Goal: Contribute content: Contribute content

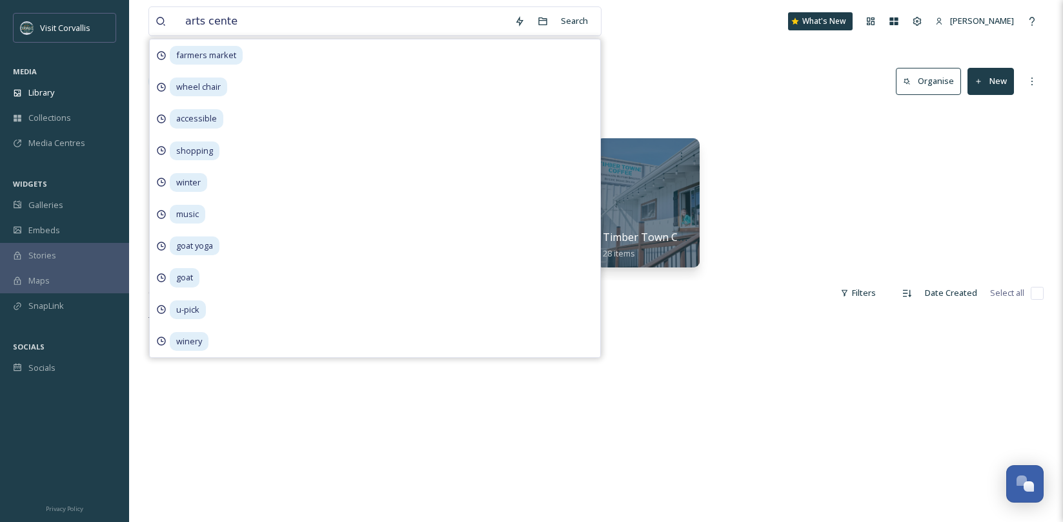
type input "arts center"
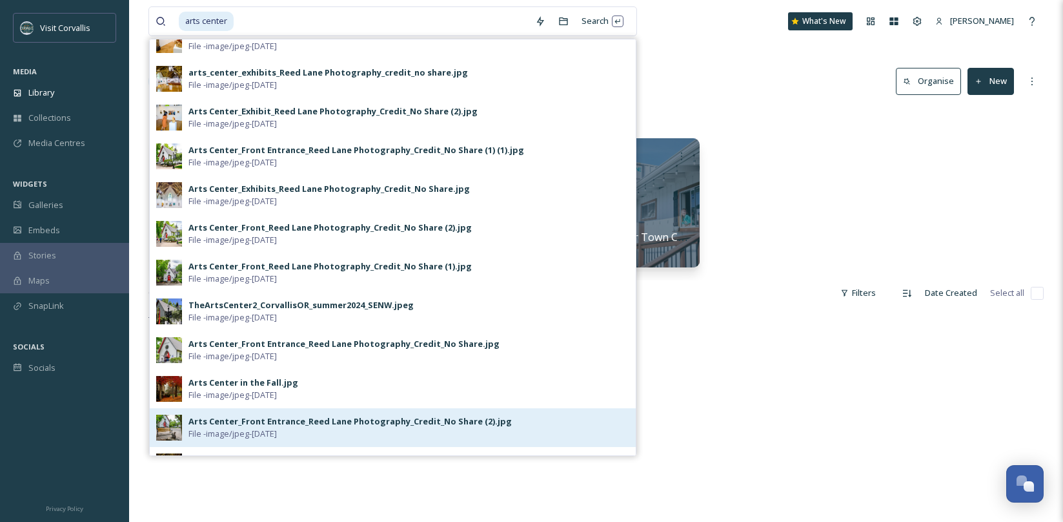
scroll to position [101, 0]
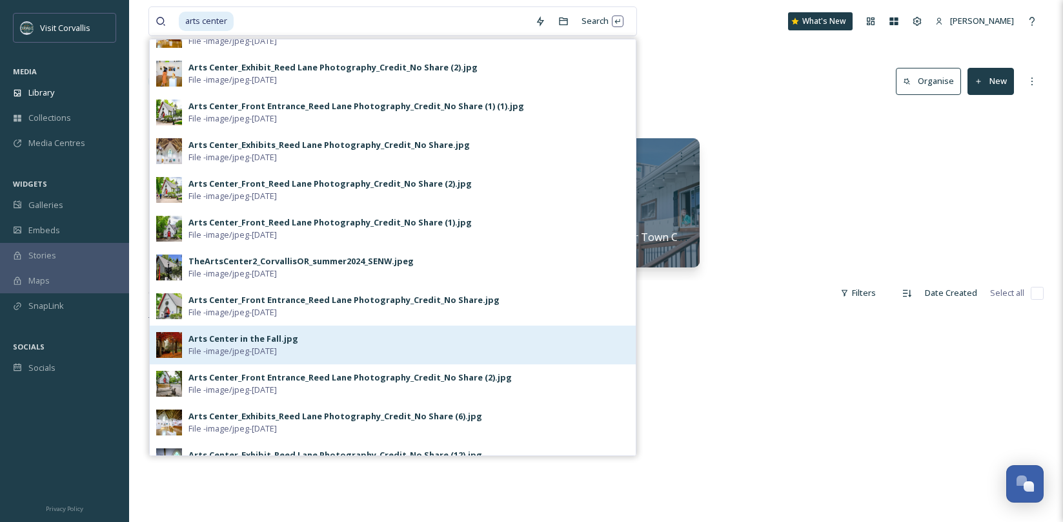
click at [237, 340] on div "Arts Center in the Fall.jpg" at bounding box center [244, 339] width 110 height 12
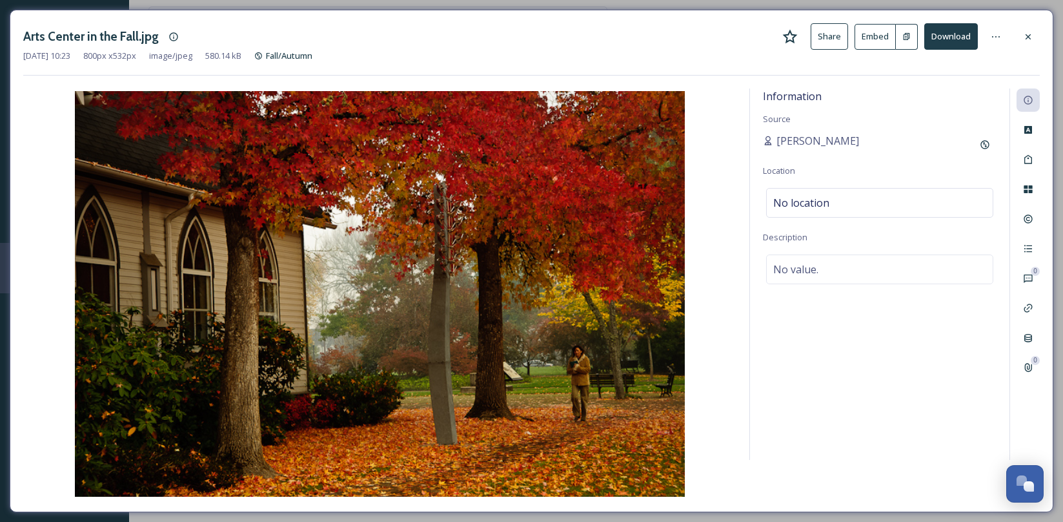
click at [830, 36] on button "Share" at bounding box center [829, 36] width 37 height 26
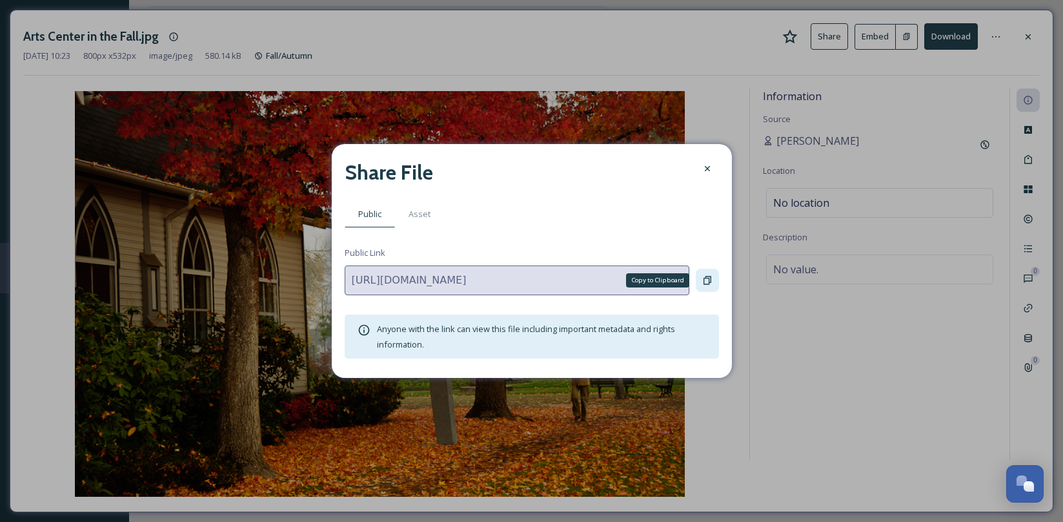
click at [704, 280] on icon at bounding box center [708, 280] width 8 height 8
click at [707, 170] on icon at bounding box center [708, 168] width 10 height 10
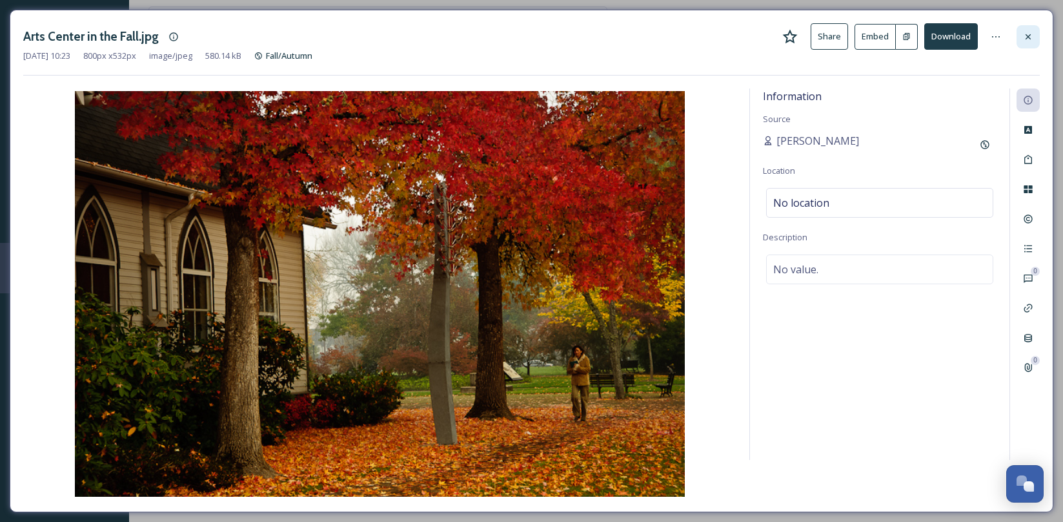
click at [1029, 37] on icon at bounding box center [1028, 36] width 5 height 5
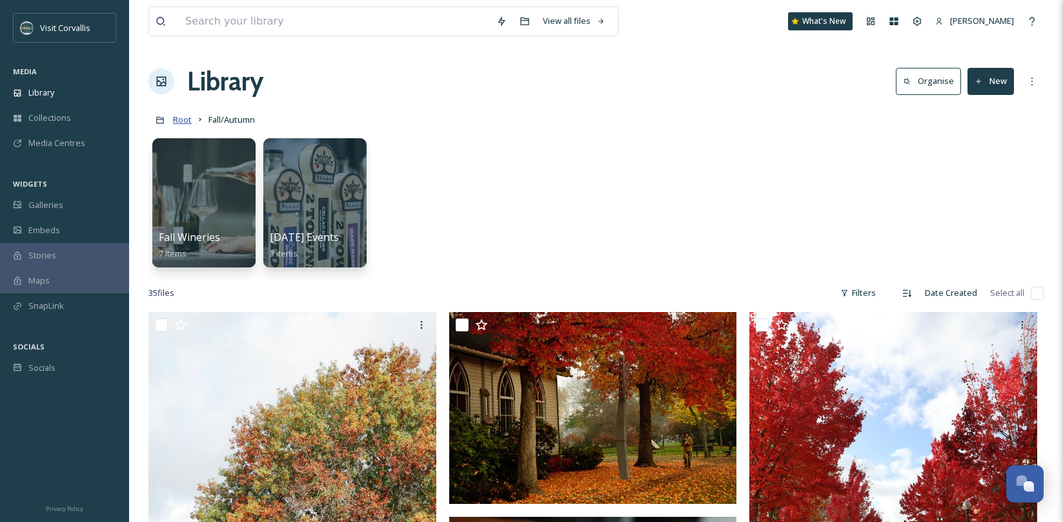
click at [183, 118] on span "Root" at bounding box center [182, 120] width 19 height 12
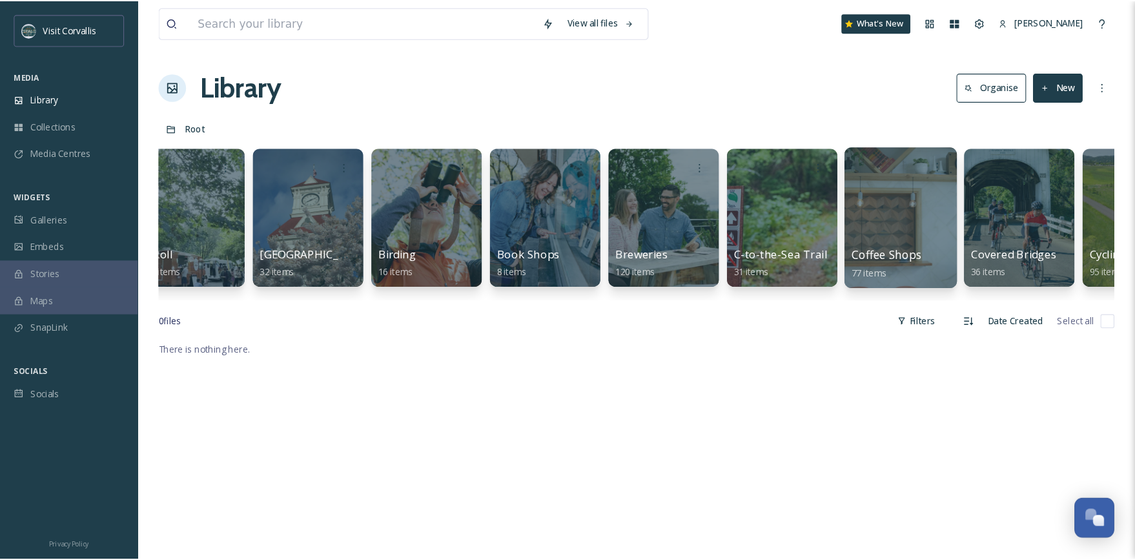
scroll to position [0, 819]
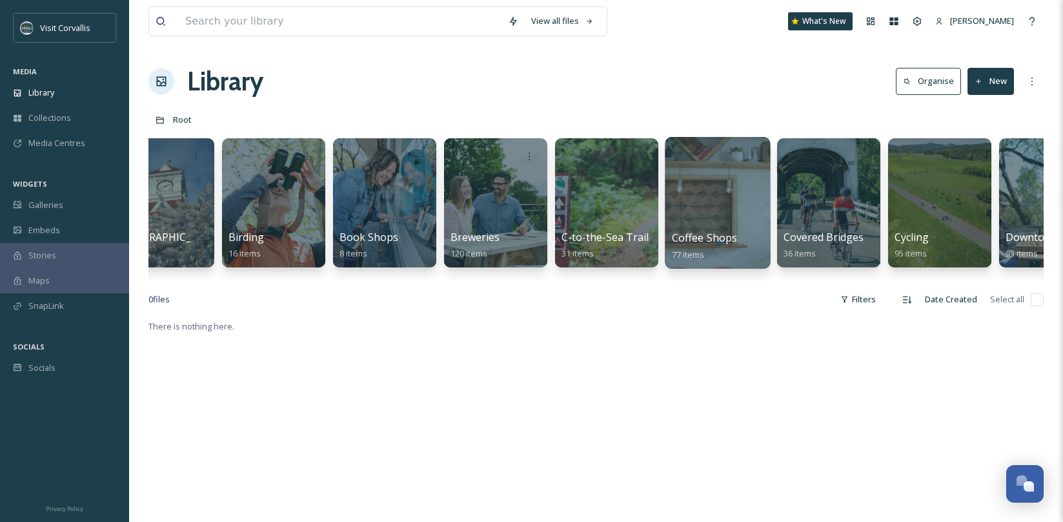
click at [722, 200] on div at bounding box center [717, 203] width 105 height 132
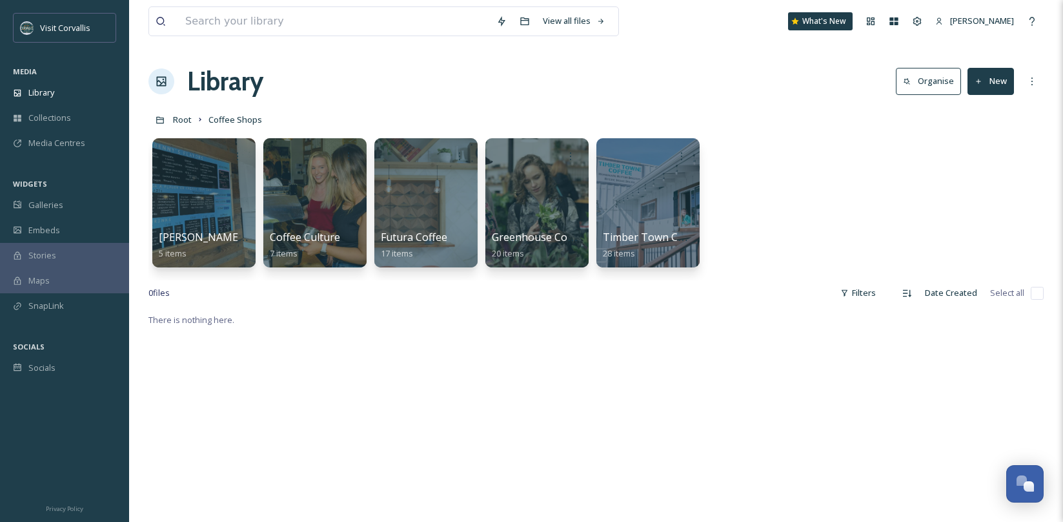
click at [841, 134] on div "[PERSON_NAME]'s Donuts 5 items Coffee Culture 7 items Futura Coffee 17 items Gr…" at bounding box center [597, 206] width 896 height 149
click at [375, 87] on div "Library Organise New" at bounding box center [597, 81] width 896 height 39
click at [271, 19] on input at bounding box center [334, 21] width 311 height 28
click at [700, 81] on div "Library Organise New" at bounding box center [597, 81] width 896 height 39
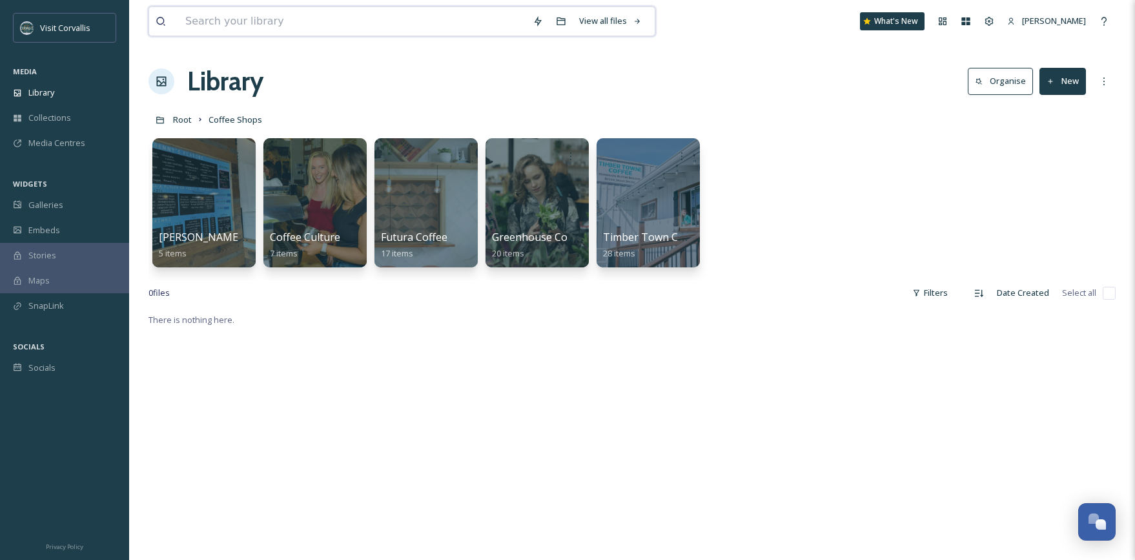
click at [213, 20] on input at bounding box center [352, 21] width 347 height 28
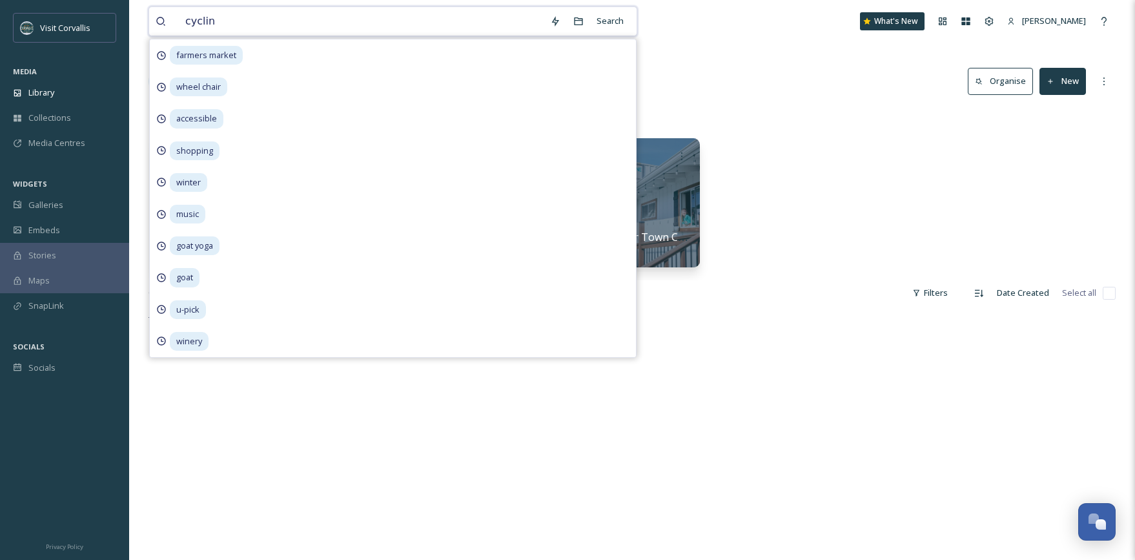
type input "cycling"
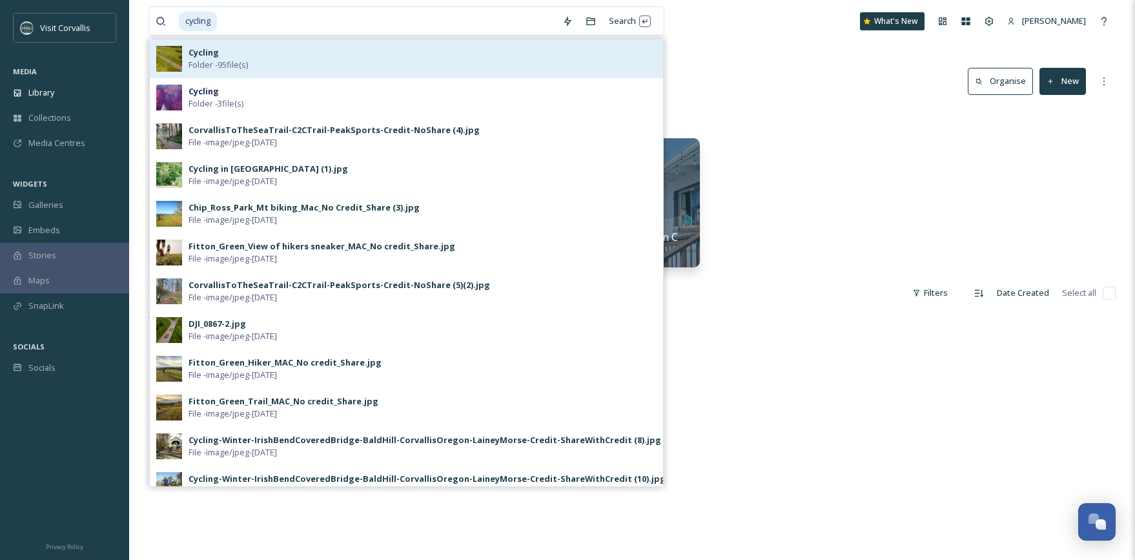
click at [229, 67] on span "Folder - 95 file(s)" at bounding box center [218, 65] width 59 height 12
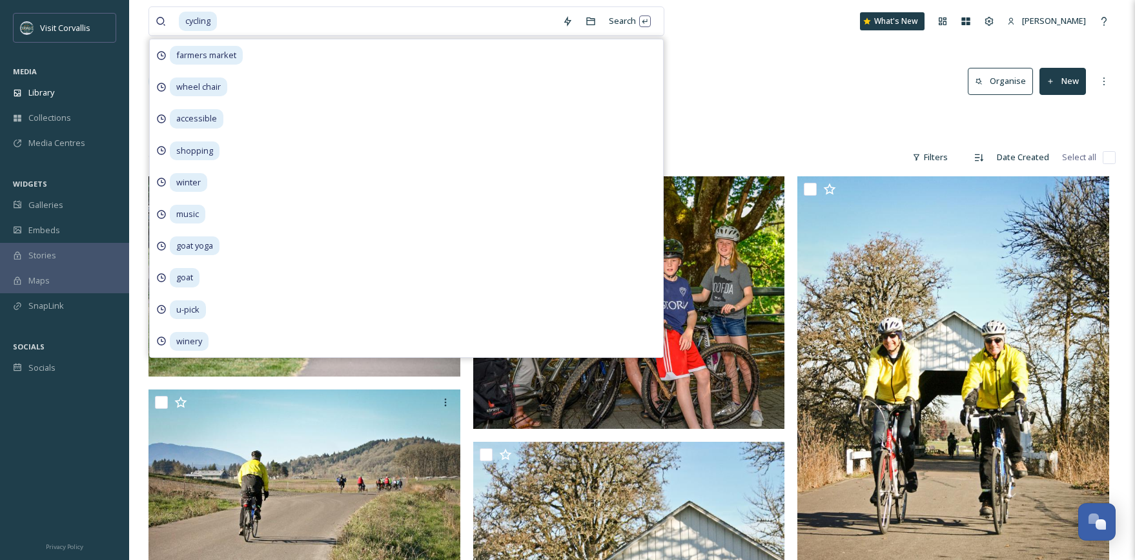
click at [810, 10] on div "cycling Search farmers market wheel chair accessible shopping winter music goat…" at bounding box center [632, 21] width 967 height 43
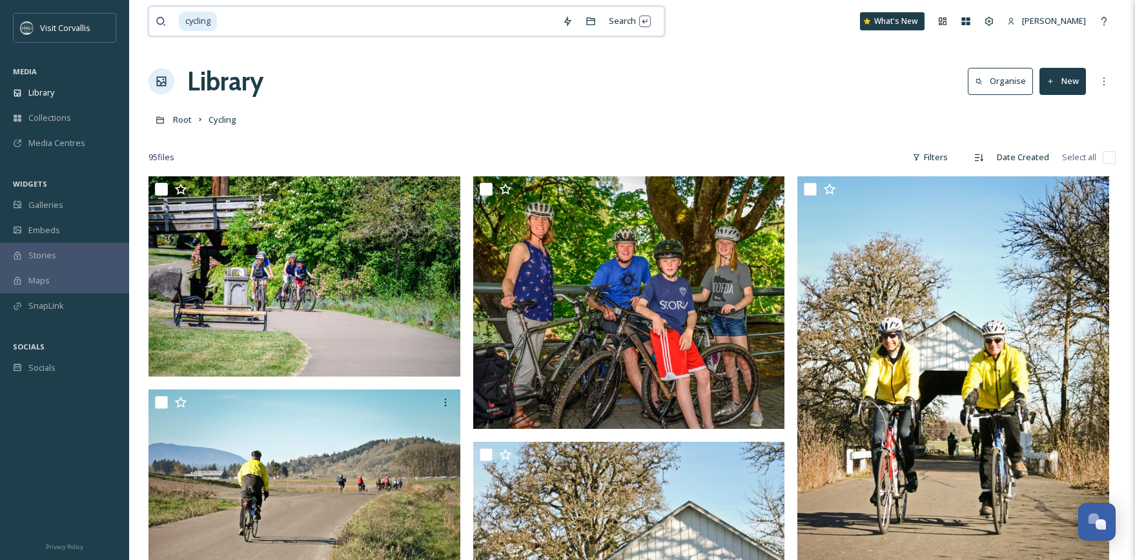
click at [293, 23] on input at bounding box center [387, 21] width 338 height 28
type input "c"
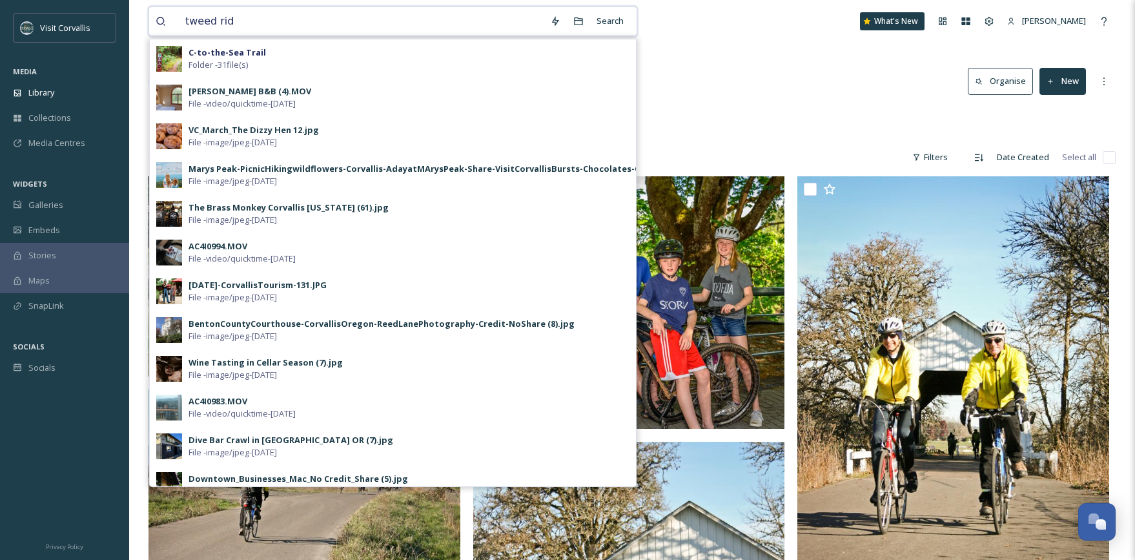
type input "tweed ride"
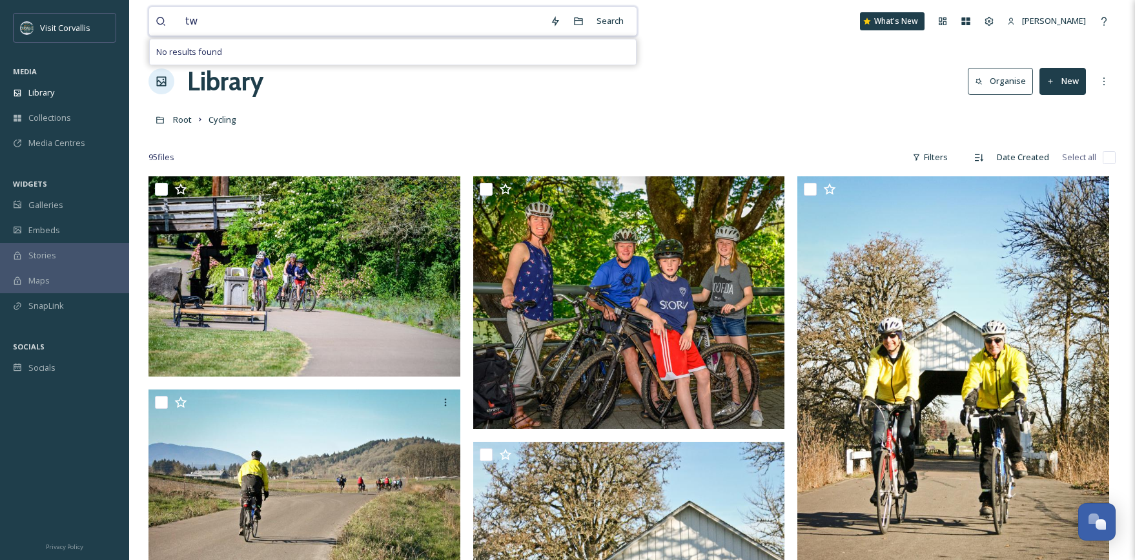
type input "t"
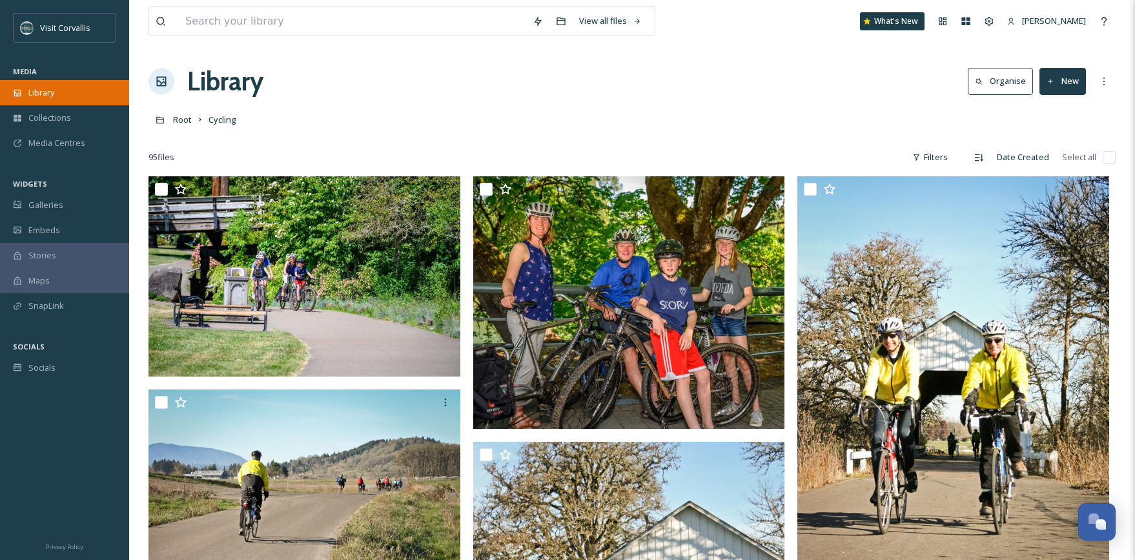
click at [47, 101] on div "Library" at bounding box center [64, 92] width 129 height 25
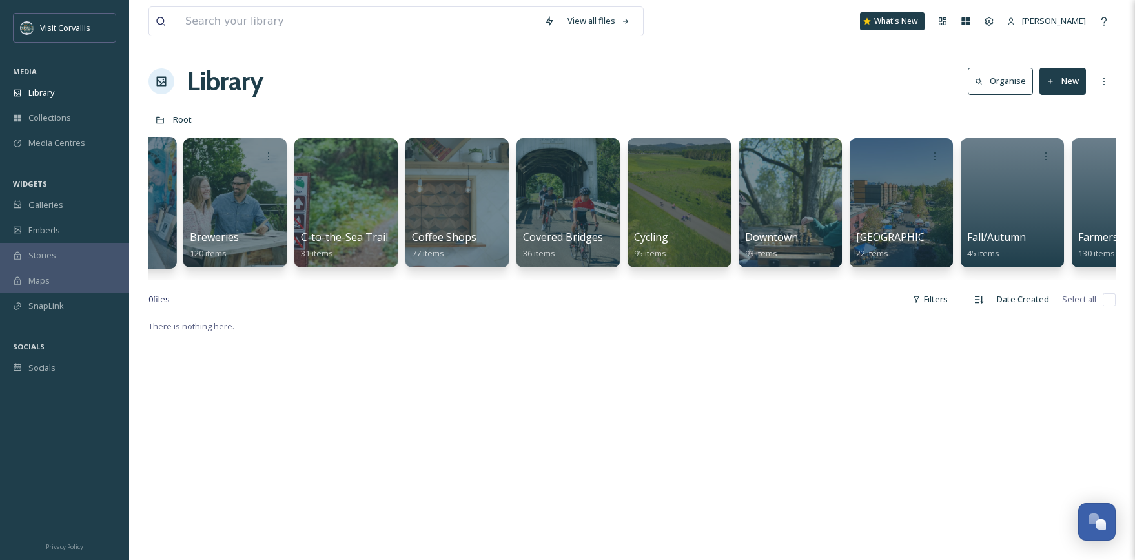
scroll to position [0, 1139]
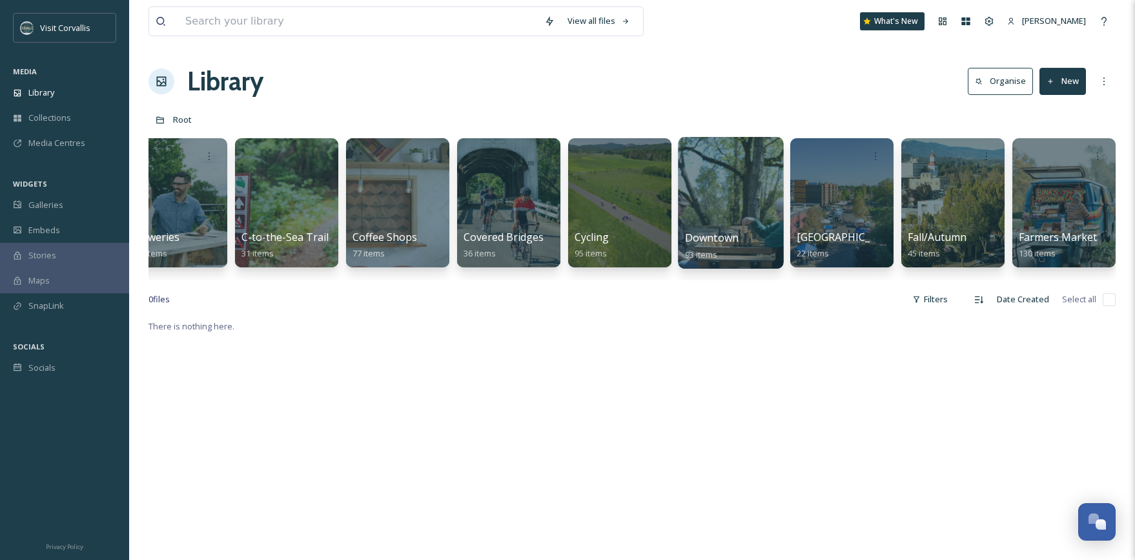
click at [741, 196] on div at bounding box center [730, 203] width 105 height 132
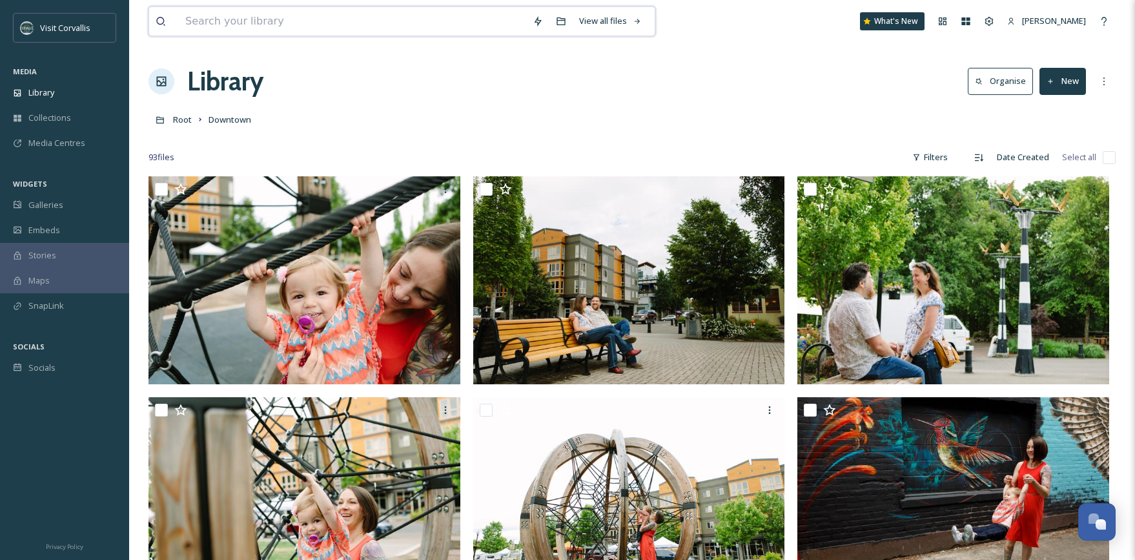
click at [363, 21] on input at bounding box center [352, 21] width 347 height 28
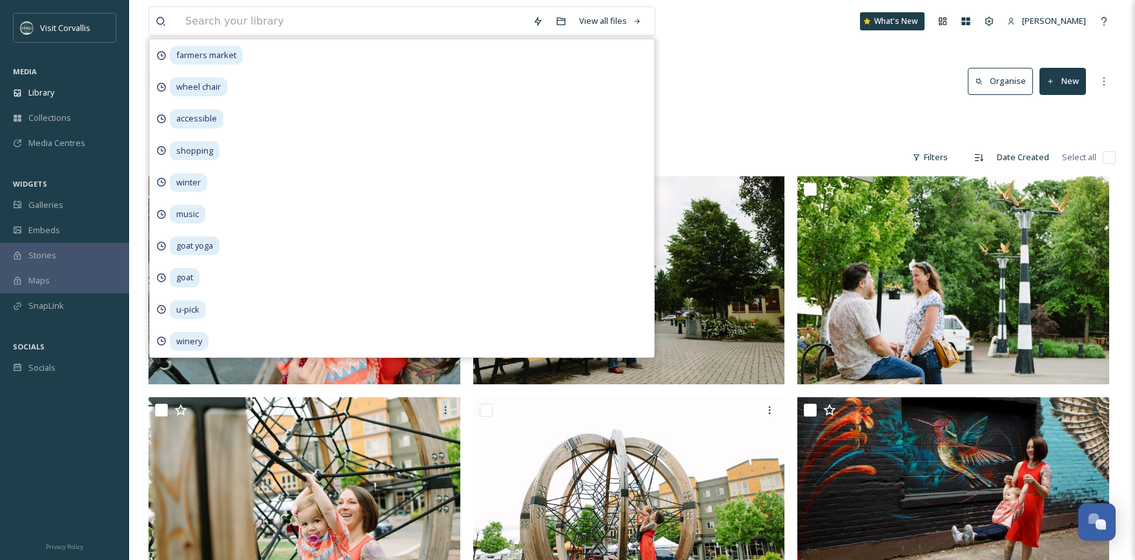
click at [712, 36] on div "View all files farmers market wheel chair accessible shopping winter music goat…" at bounding box center [632, 21] width 967 height 43
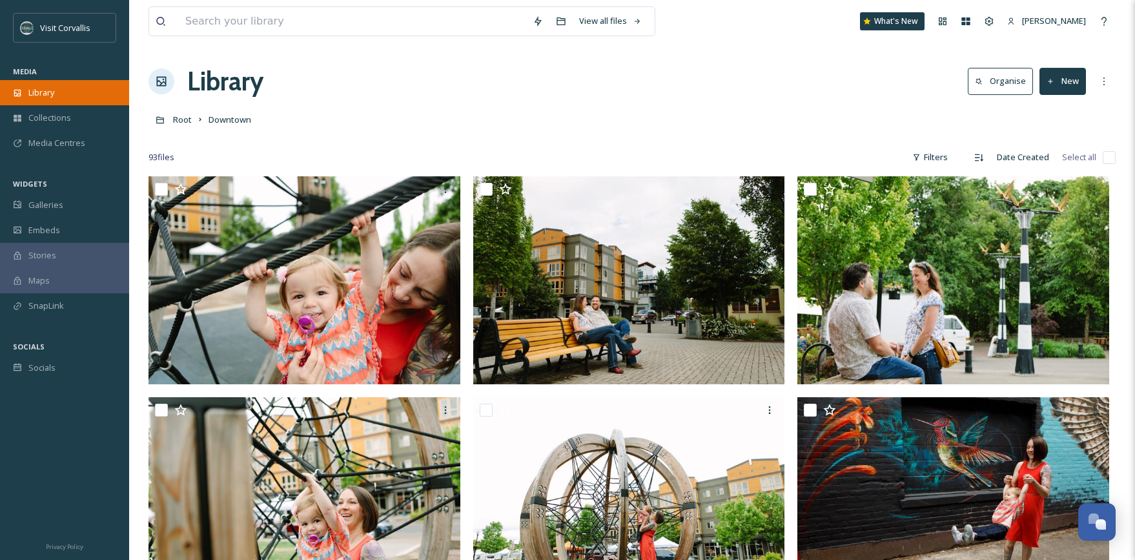
click at [49, 88] on span "Library" at bounding box center [41, 93] width 26 height 12
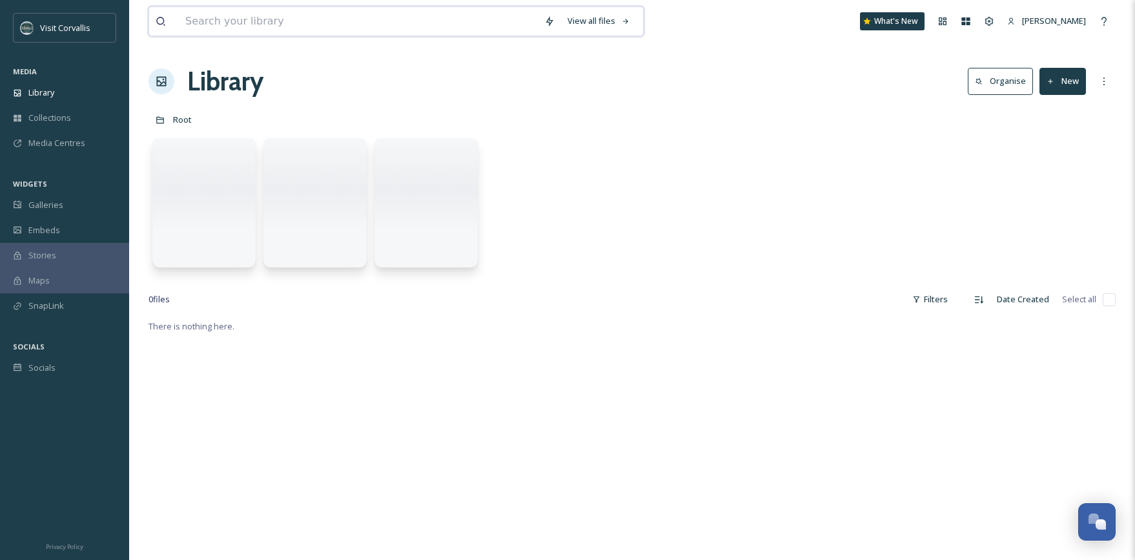
click at [251, 20] on input at bounding box center [358, 21] width 359 height 28
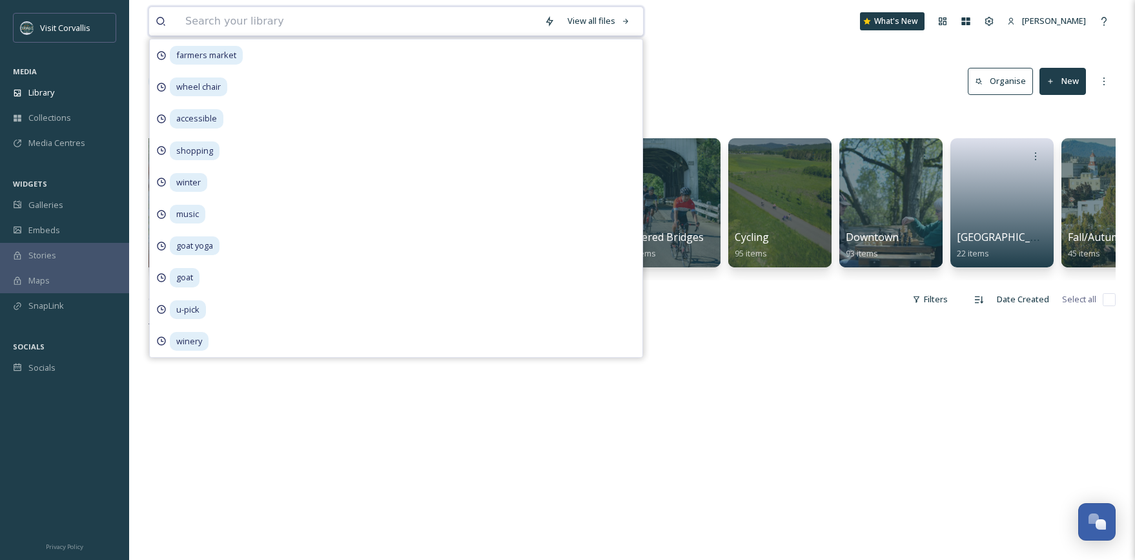
scroll to position [0, 1028]
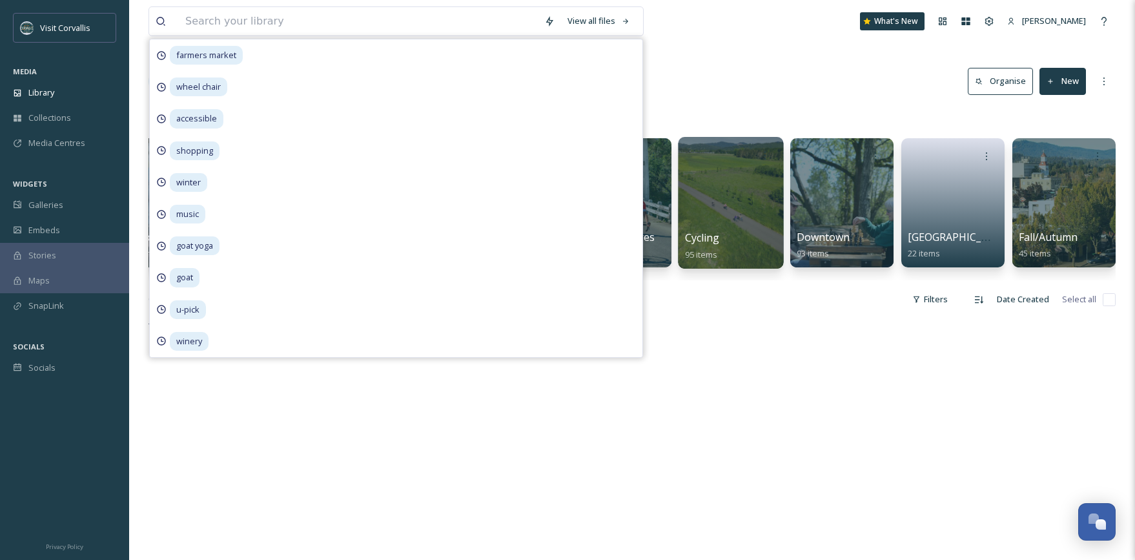
click at [754, 187] on div at bounding box center [730, 203] width 105 height 132
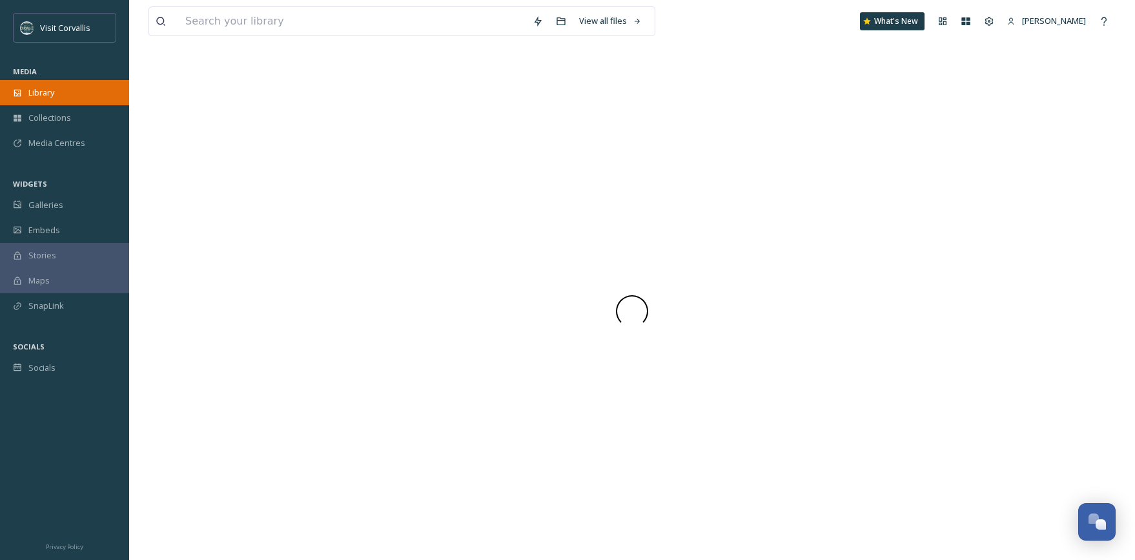
click at [63, 94] on div "Library" at bounding box center [64, 92] width 129 height 25
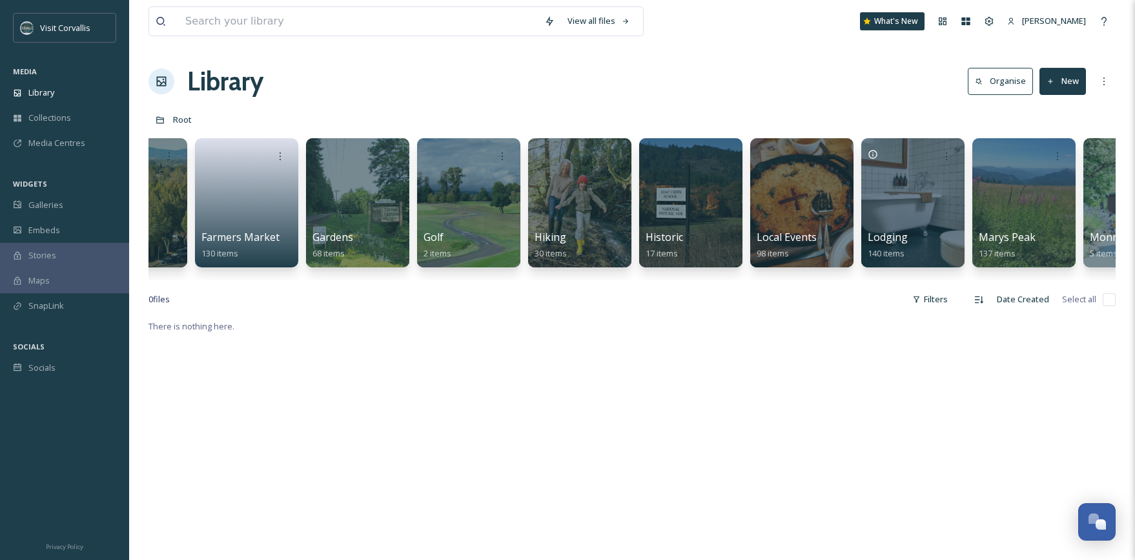
scroll to position [0, 2083]
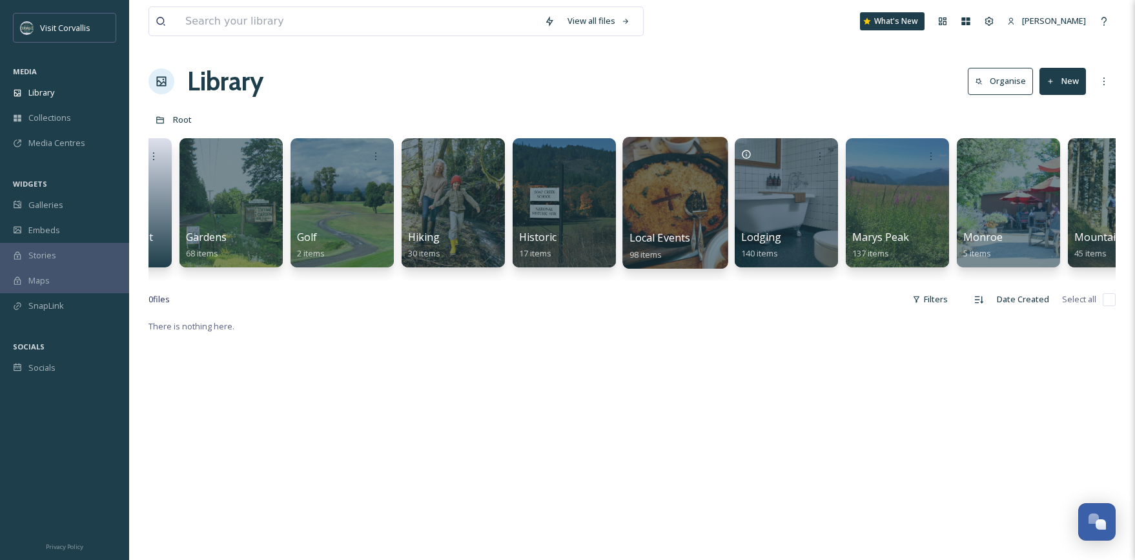
click at [685, 195] on div at bounding box center [674, 203] width 105 height 132
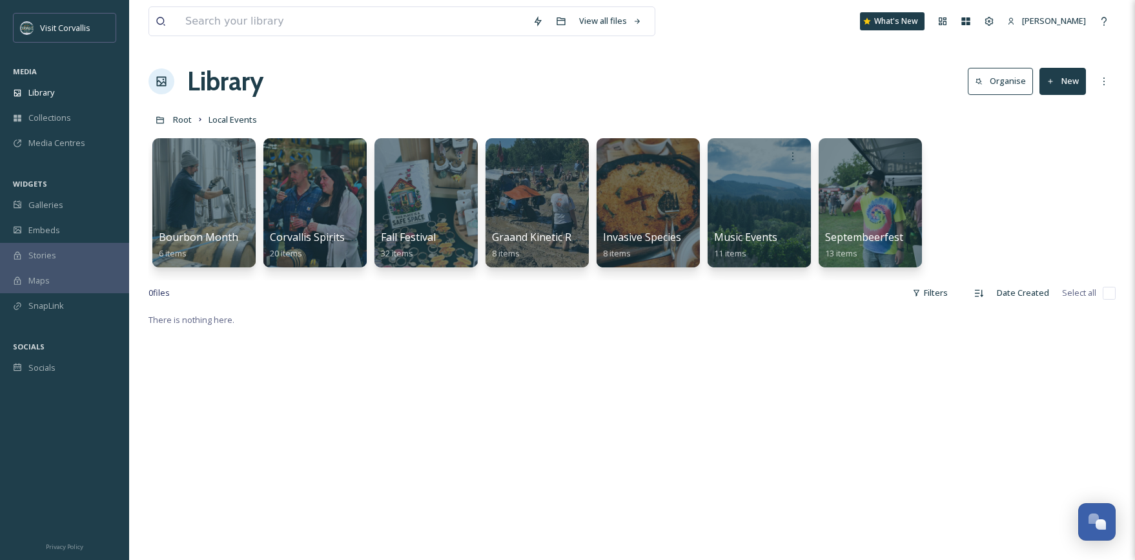
click at [1063, 84] on button "New" at bounding box center [1063, 81] width 46 height 26
click at [1063, 165] on div "Folder" at bounding box center [1048, 161] width 73 height 25
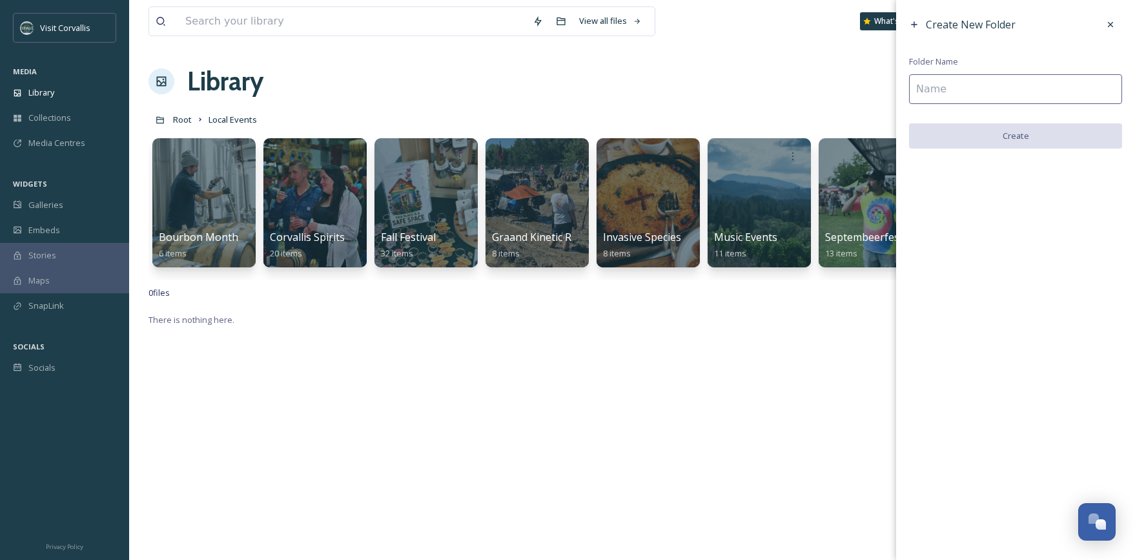
click at [967, 90] on input at bounding box center [1015, 89] width 213 height 30
type input "Tweed Ride"
click at [967, 144] on button "Create" at bounding box center [1015, 136] width 213 height 26
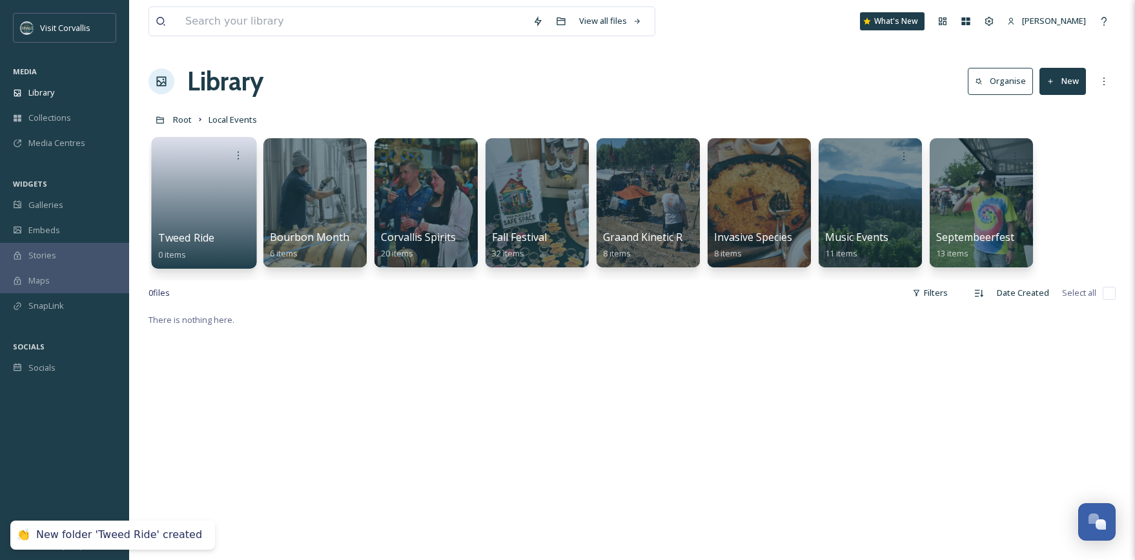
click at [190, 174] on link at bounding box center [204, 198] width 92 height 63
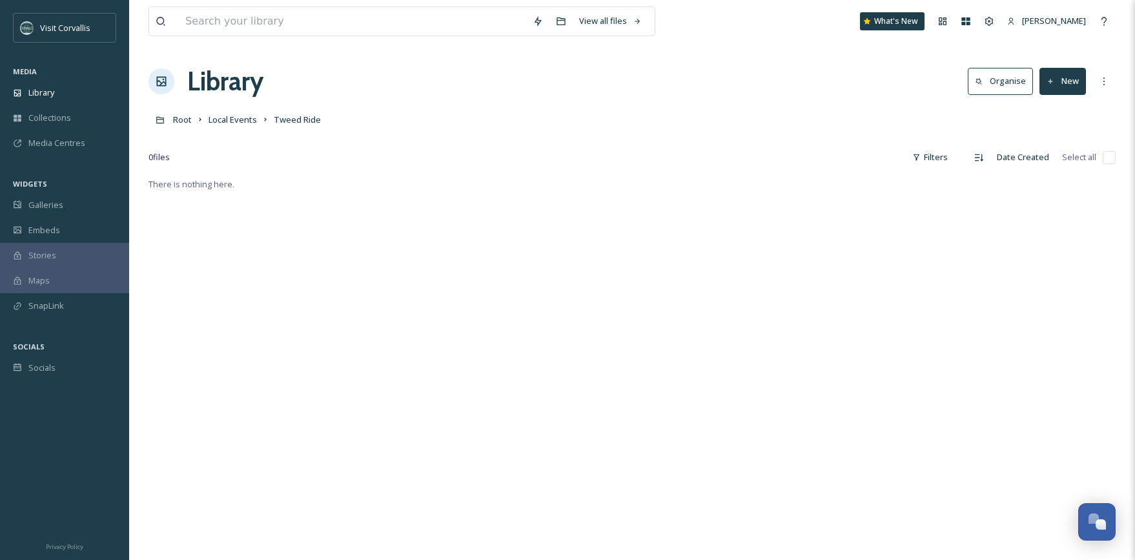
click at [1063, 83] on button "New" at bounding box center [1063, 81] width 46 height 26
click at [1058, 110] on span "File Upload" at bounding box center [1057, 111] width 43 height 12
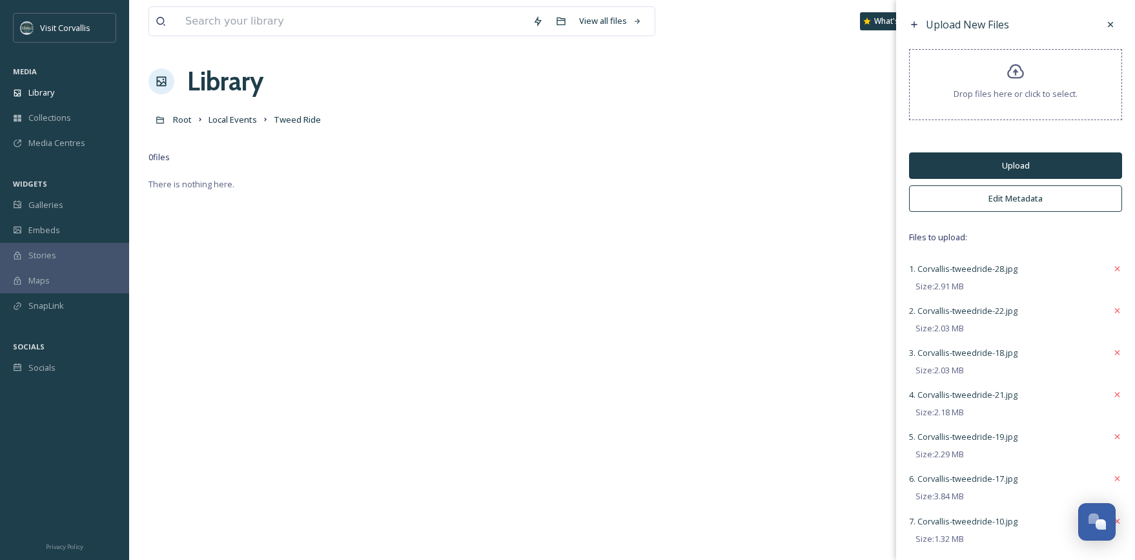
click at [984, 205] on button "Edit Metadata" at bounding box center [1015, 198] width 213 height 26
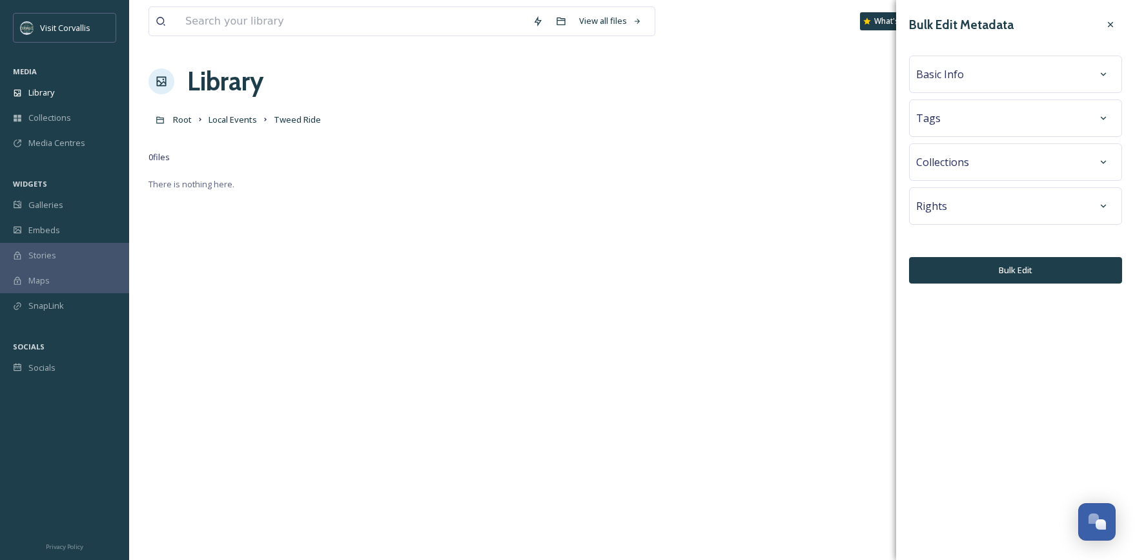
click at [954, 81] on span "Basic Info" at bounding box center [940, 74] width 48 height 15
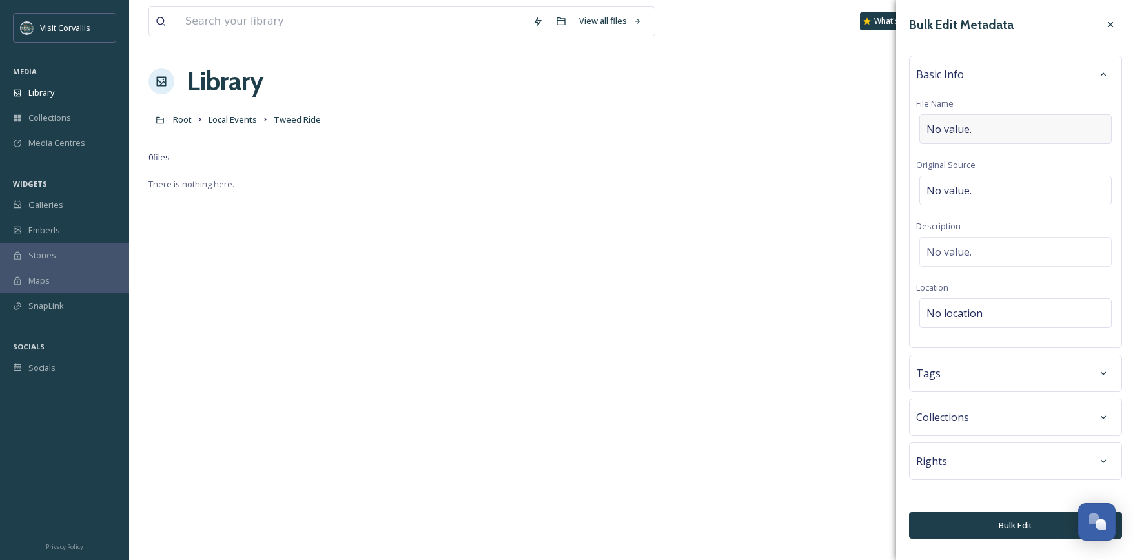
click at [956, 119] on div "No value." at bounding box center [1015, 129] width 192 height 30
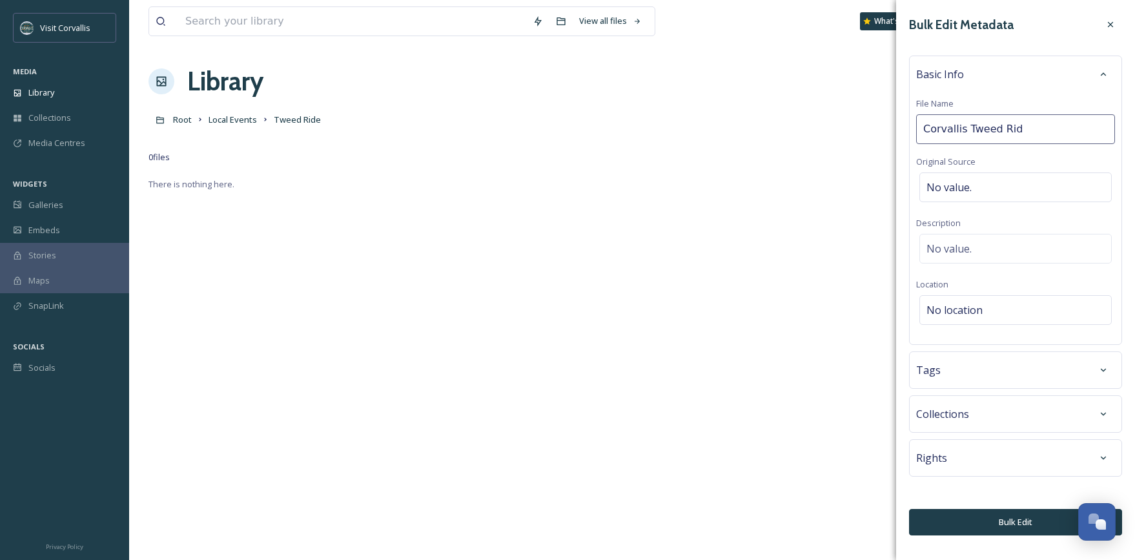
type input "Corvallis Tweed Ride"
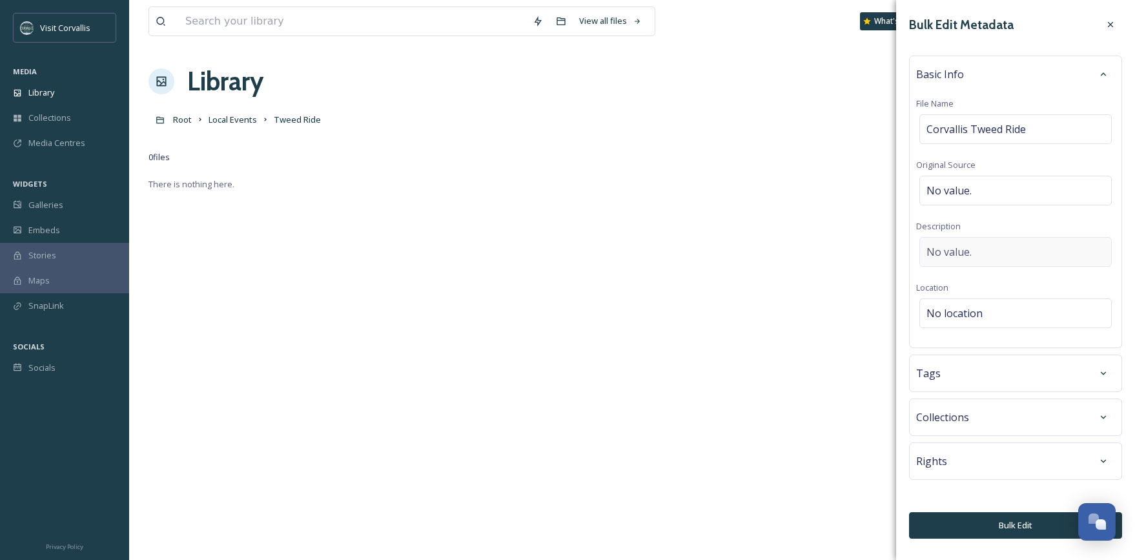
click at [974, 243] on div "No value." at bounding box center [1015, 252] width 192 height 30
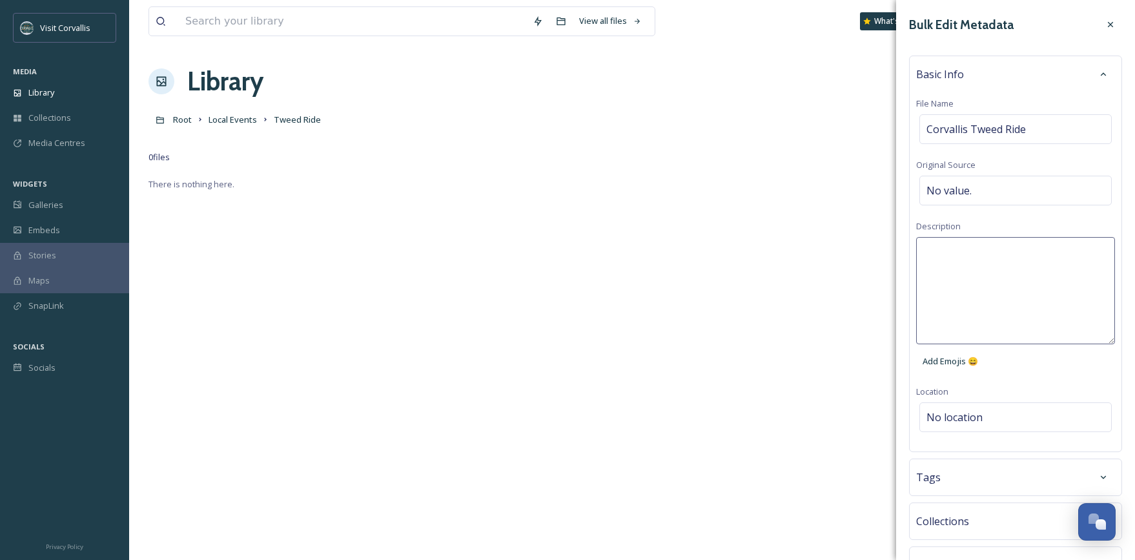
drag, startPoint x: 962, startPoint y: 254, endPoint x: 980, endPoint y: 250, distance: 18.5
click at [962, 254] on textarea at bounding box center [1015, 290] width 199 height 107
click at [989, 247] on textarea at bounding box center [1015, 290] width 199 height 107
paste textarea "The Corvallis Tweed Ride, an annual tradition since [DATE], invites bicyclists …"
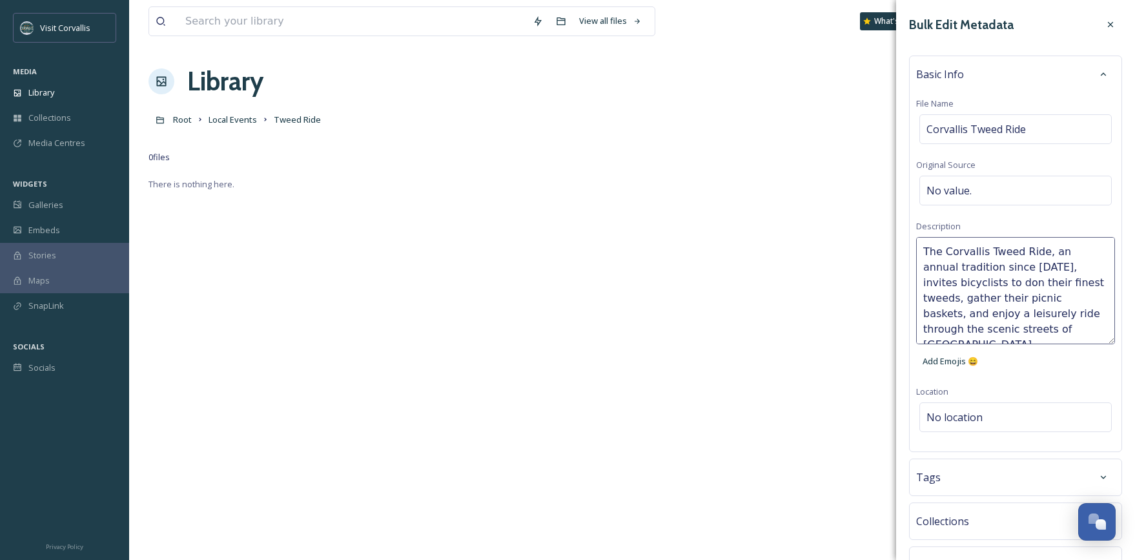
click at [1042, 252] on textarea "The Corvallis Tweed Ride, an annual tradition since [DATE], invites bicyclists …" at bounding box center [1015, 290] width 199 height 107
drag, startPoint x: 965, startPoint y: 267, endPoint x: 1051, endPoint y: 267, distance: 85.9
click at [1051, 267] on textarea "The Corvallis Tweed Ride is an annual tradition since [DATE], invites bicyclist…" at bounding box center [1015, 290] width 199 height 107
click at [1052, 263] on textarea "The Corvallis Tweed Ride is an annual tradition where bicyclists to don their f…" at bounding box center [1015, 290] width 199 height 107
type textarea "The Corvallis Tweed Ride is an annual tradition where bicyclists don their fine…"
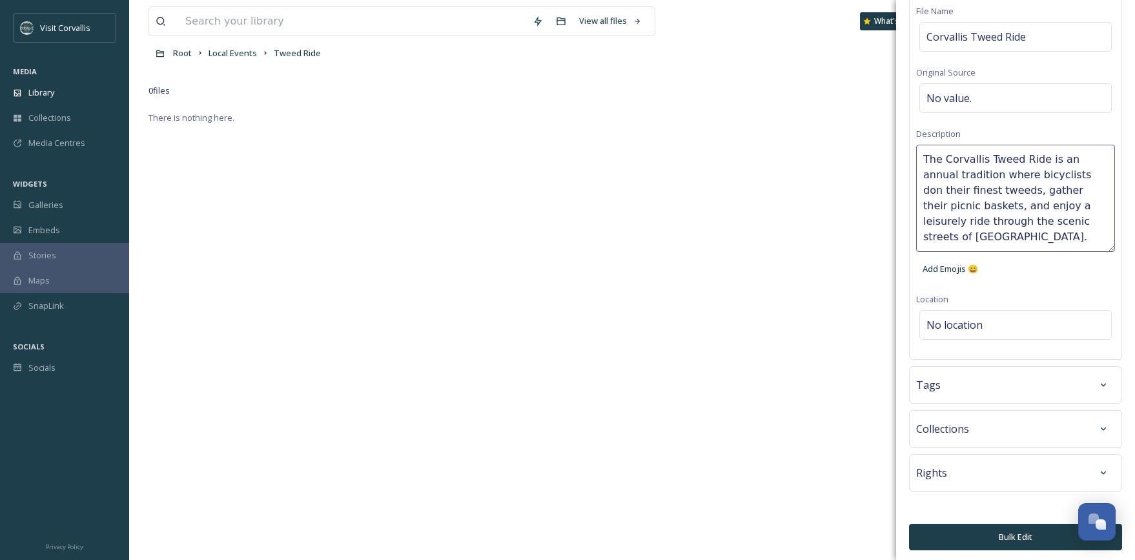
scroll to position [74, 0]
click at [1063, 380] on div "Tags" at bounding box center [1015, 384] width 199 height 23
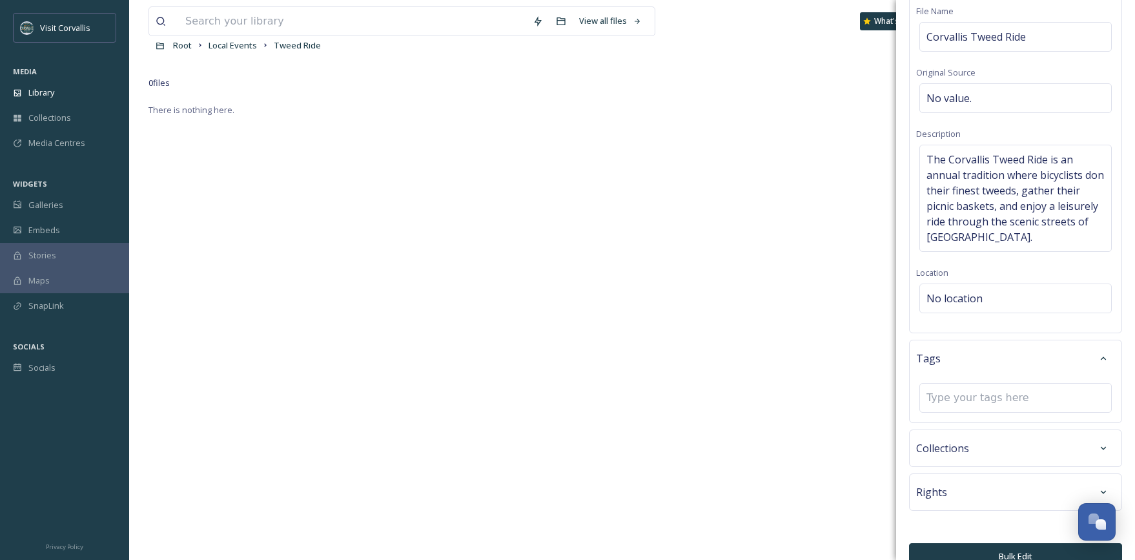
scroll to position [69, 0]
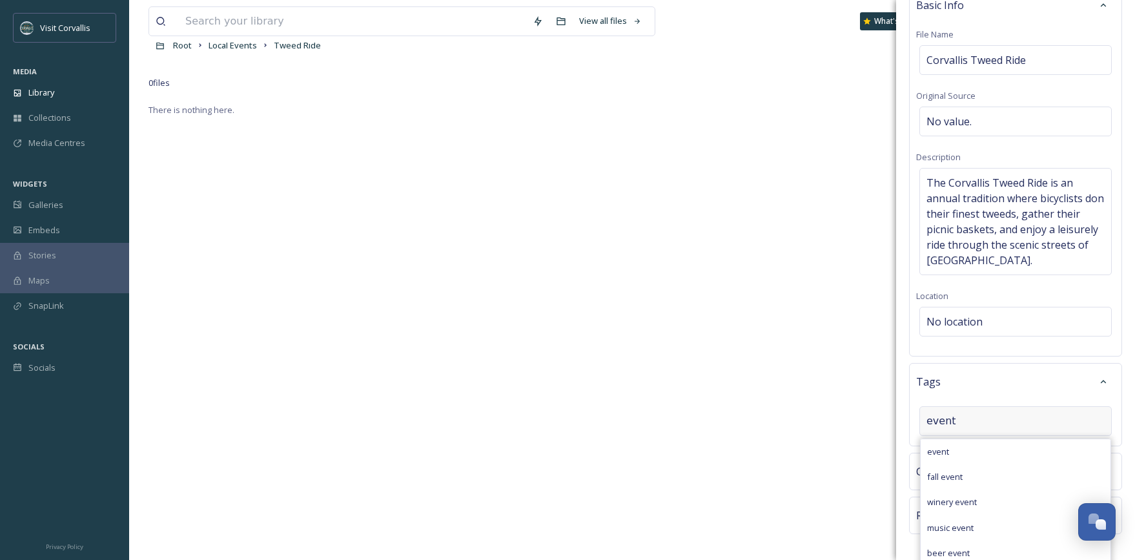
drag, startPoint x: 960, startPoint y: 422, endPoint x: 919, endPoint y: 422, distance: 40.7
click at [927, 422] on input "event" at bounding box center [991, 420] width 129 height 15
type input "spring event"
click at [975, 447] on span "Create " spring event "" at bounding box center [969, 452] width 84 height 12
click at [972, 446] on input at bounding box center [991, 446] width 129 height 15
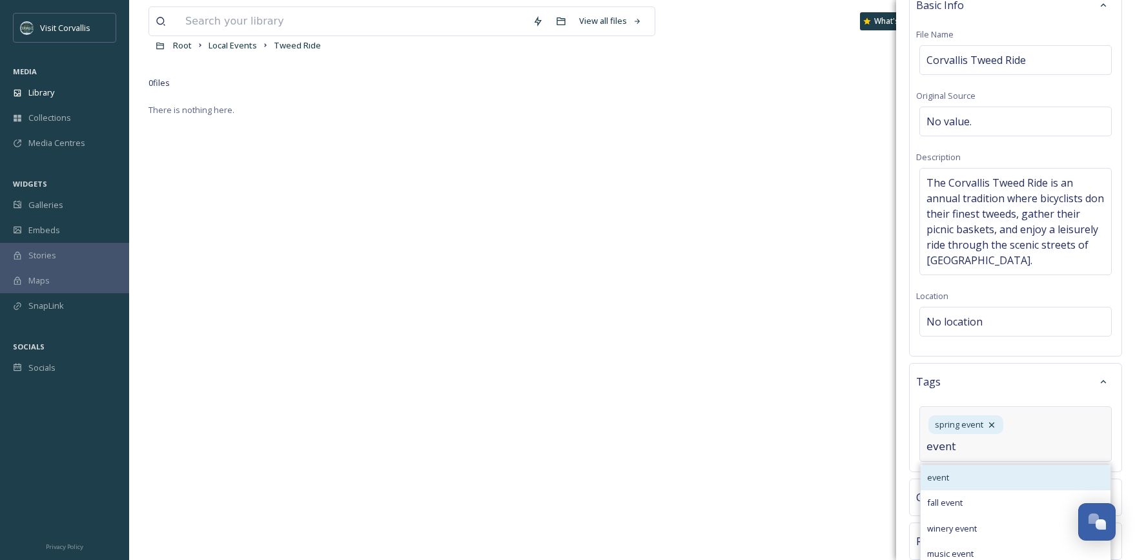
type input "event"
click at [961, 478] on div "event" at bounding box center [1016, 477] width 190 height 25
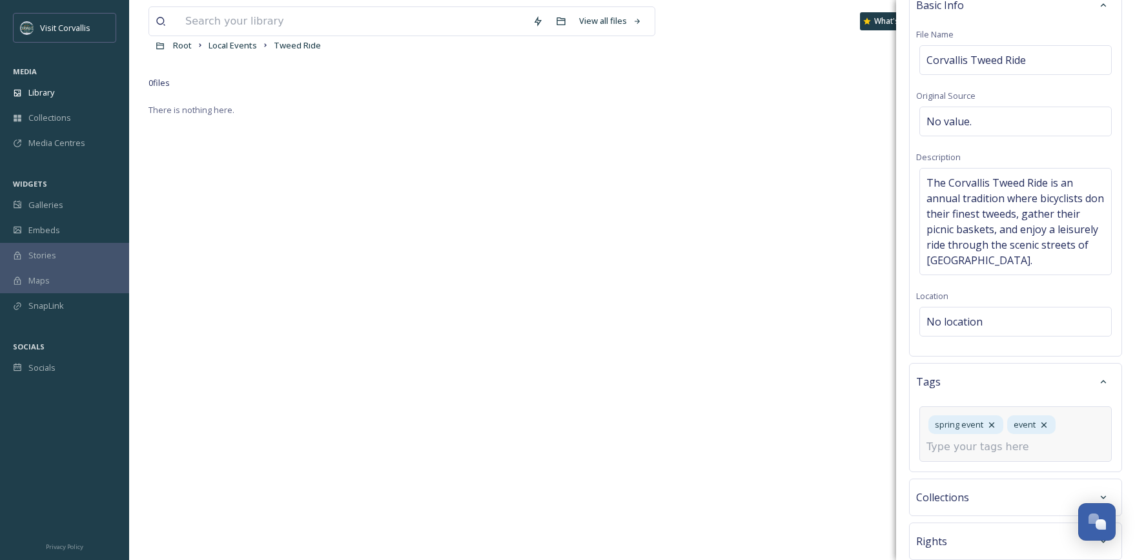
click at [964, 449] on input at bounding box center [991, 446] width 129 height 15
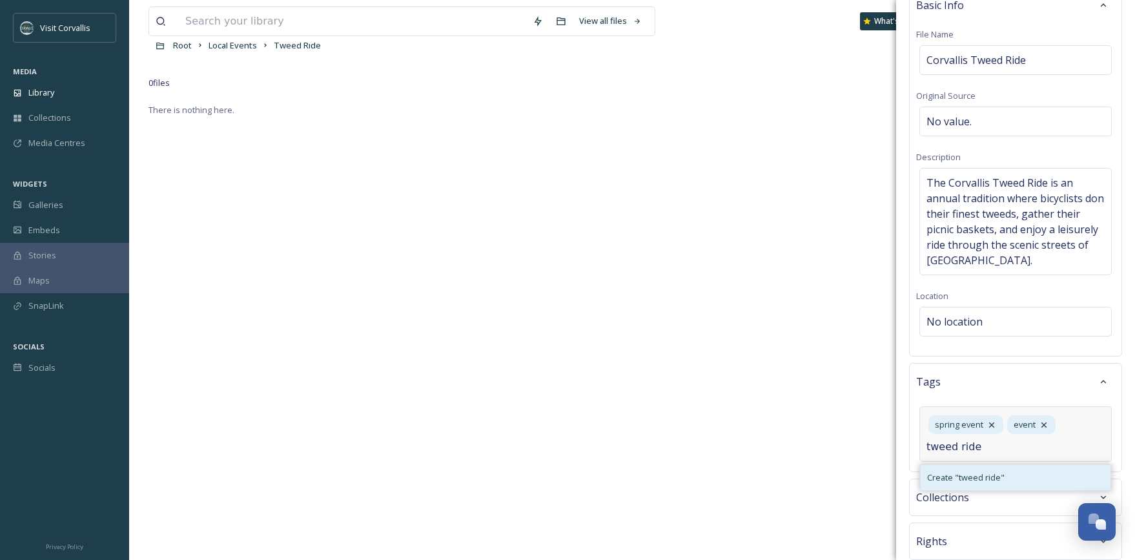
type input "tweed ride"
click at [961, 473] on span "Create " tweed ride "" at bounding box center [965, 477] width 77 height 12
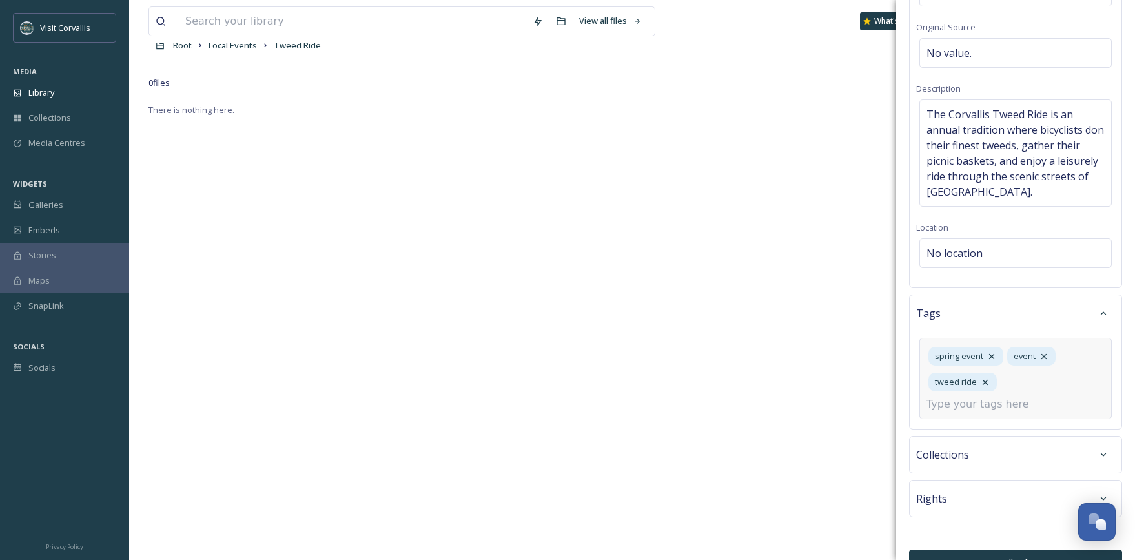
scroll to position [167, 0]
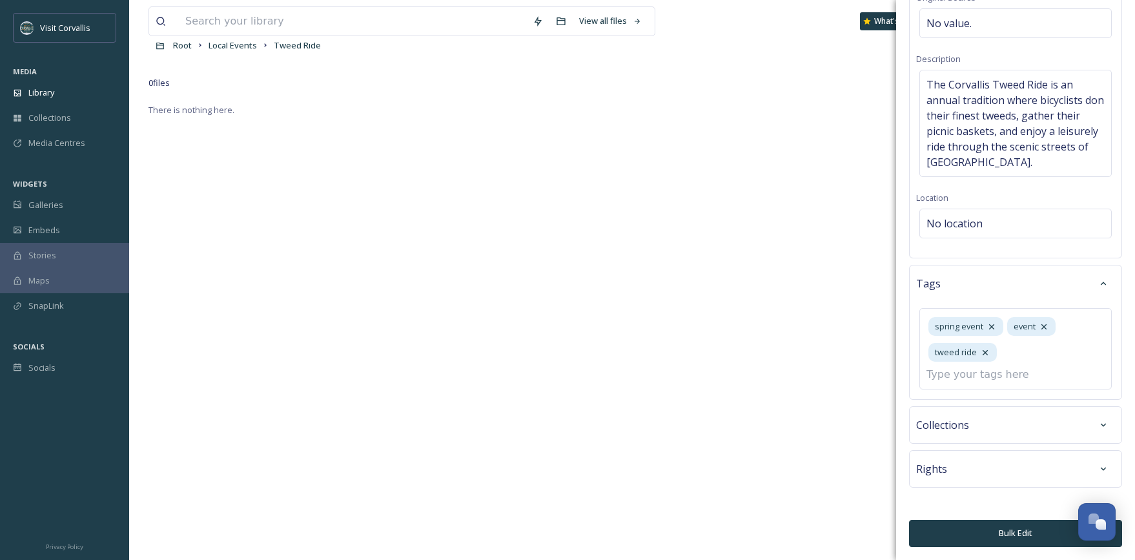
click at [960, 467] on div "Rights" at bounding box center [1015, 468] width 199 height 23
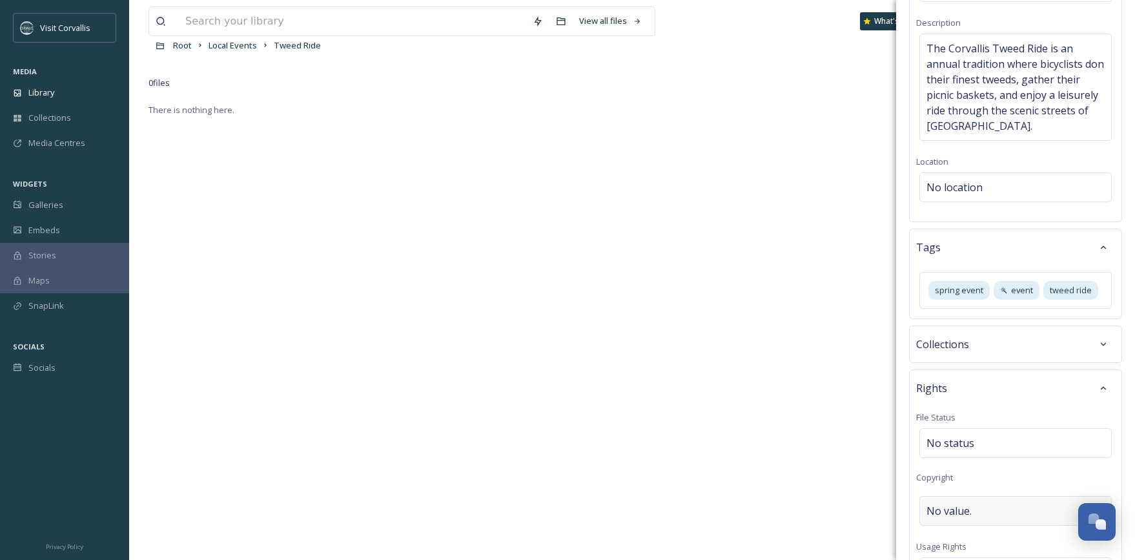
scroll to position [209, 0]
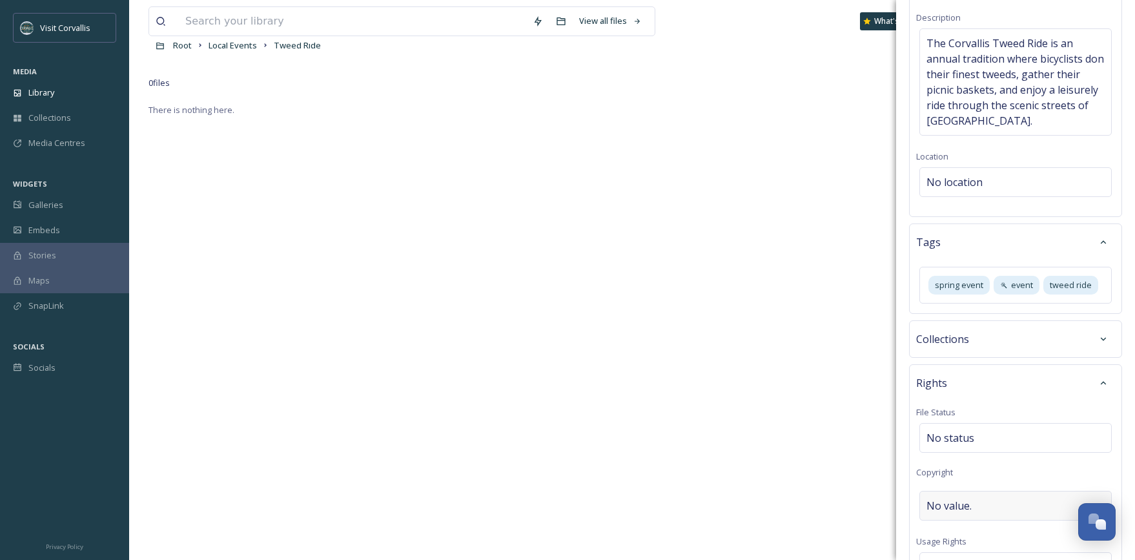
click at [962, 502] on span "No value." at bounding box center [949, 505] width 45 height 15
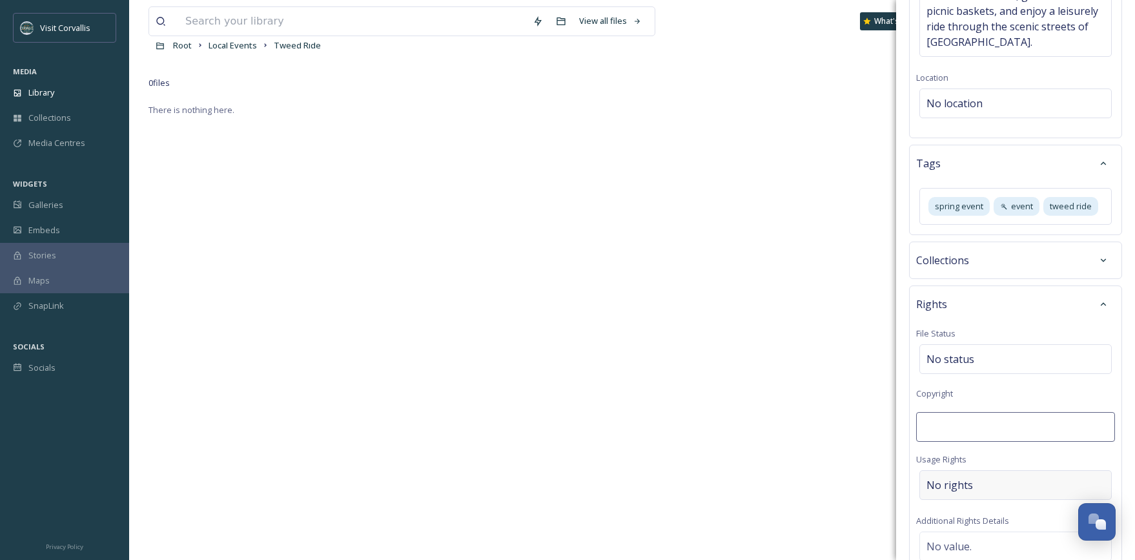
scroll to position [288, 0]
type input "M"
click at [959, 489] on span "No rights" at bounding box center [950, 487] width 46 height 15
click at [952, 489] on input at bounding box center [994, 491] width 142 height 28
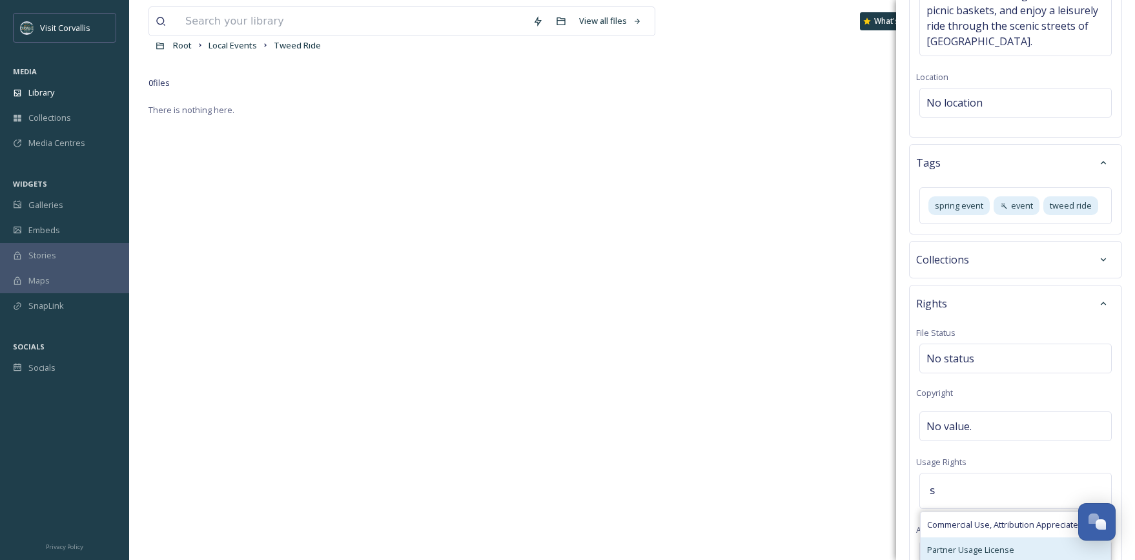
type input "s"
click at [983, 521] on span "Partner Usage License" at bounding box center [970, 550] width 87 height 12
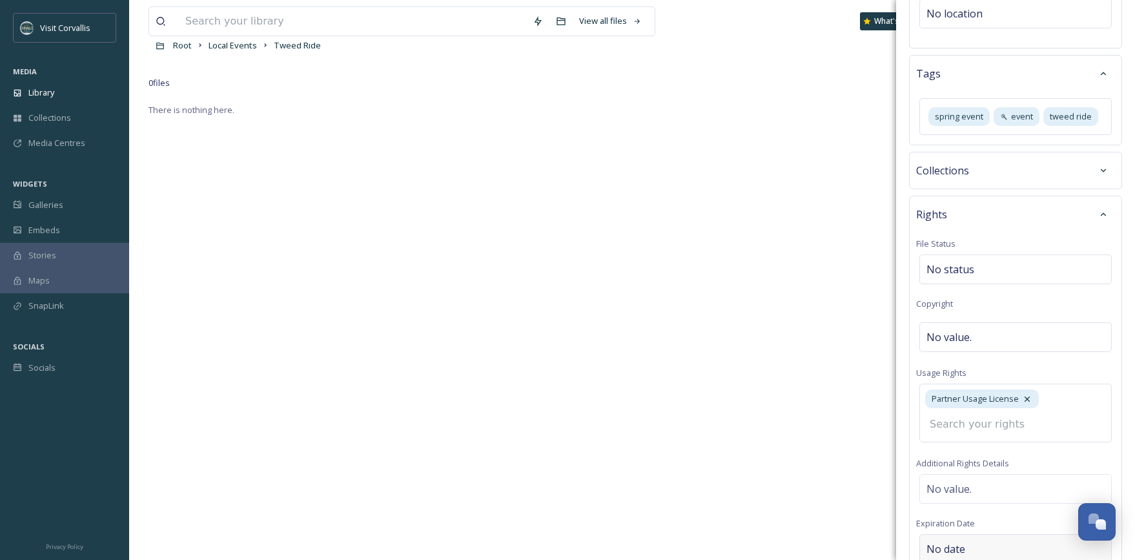
scroll to position [528, 0]
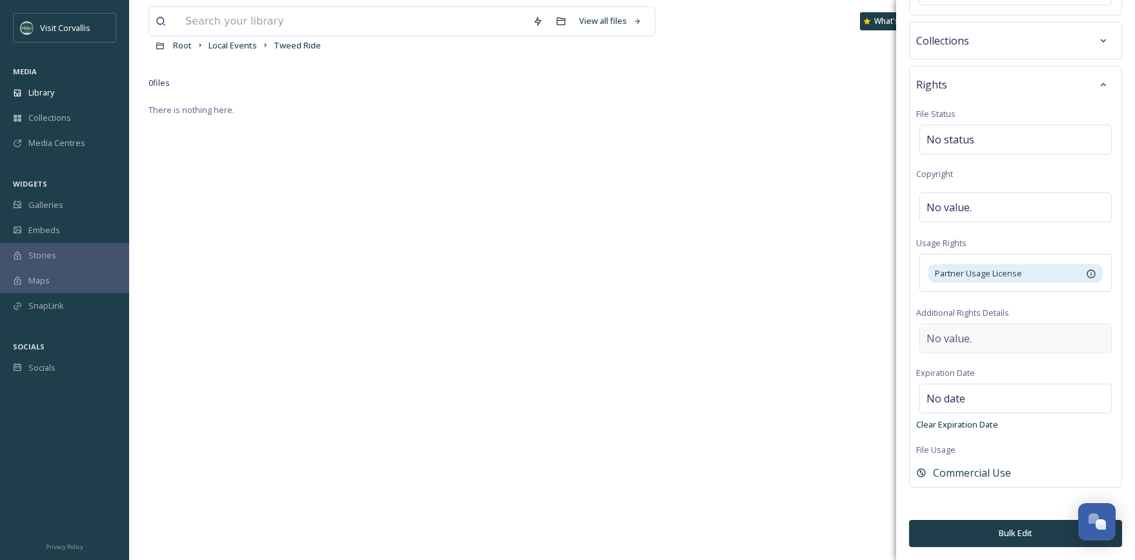
click at [958, 338] on span "No value." at bounding box center [949, 338] width 45 height 15
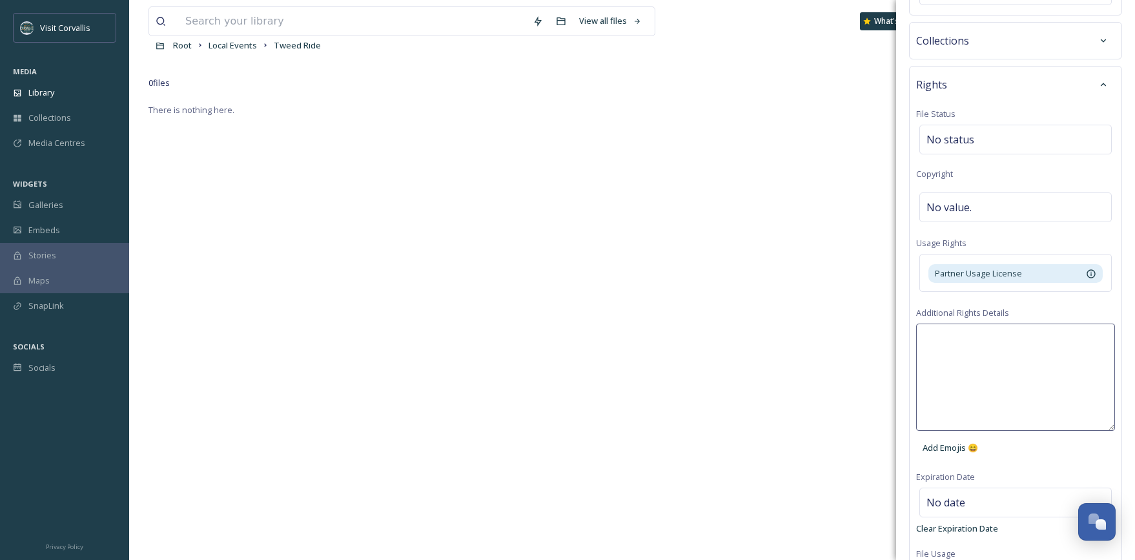
click at [971, 339] on textarea at bounding box center [1015, 376] width 199 height 107
type textarea "Photos taken by [PERSON_NAME] in [DATE]"
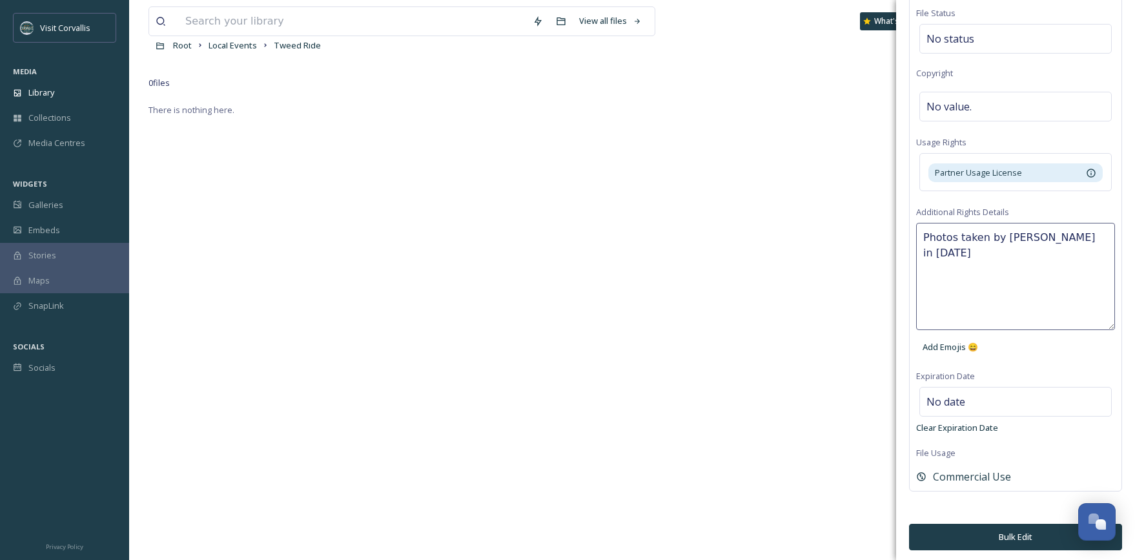
click at [1032, 521] on button "Bulk Edit" at bounding box center [1015, 537] width 213 height 26
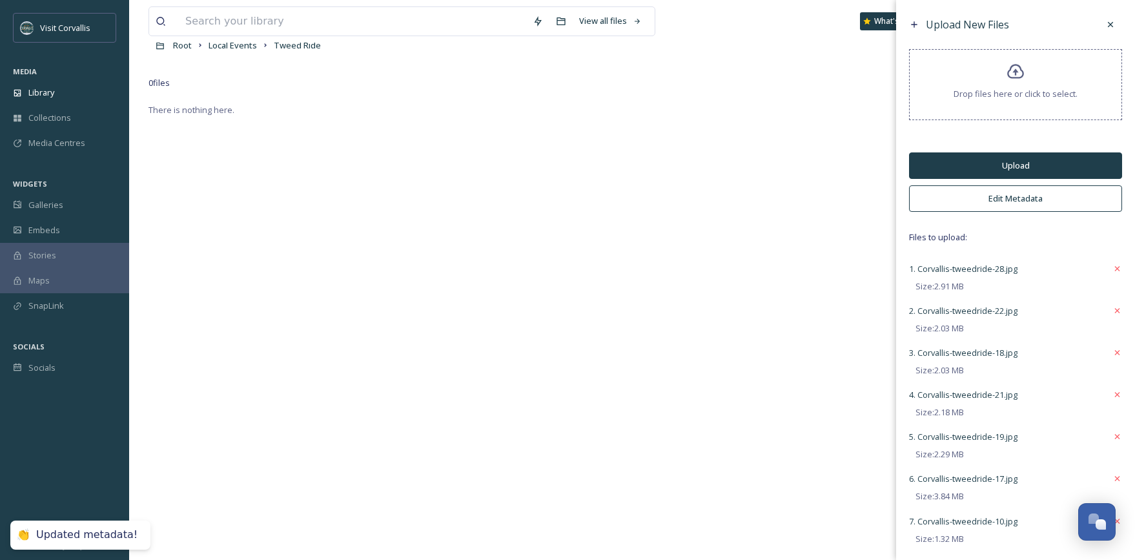
click at [971, 170] on button "Upload" at bounding box center [1015, 165] width 213 height 26
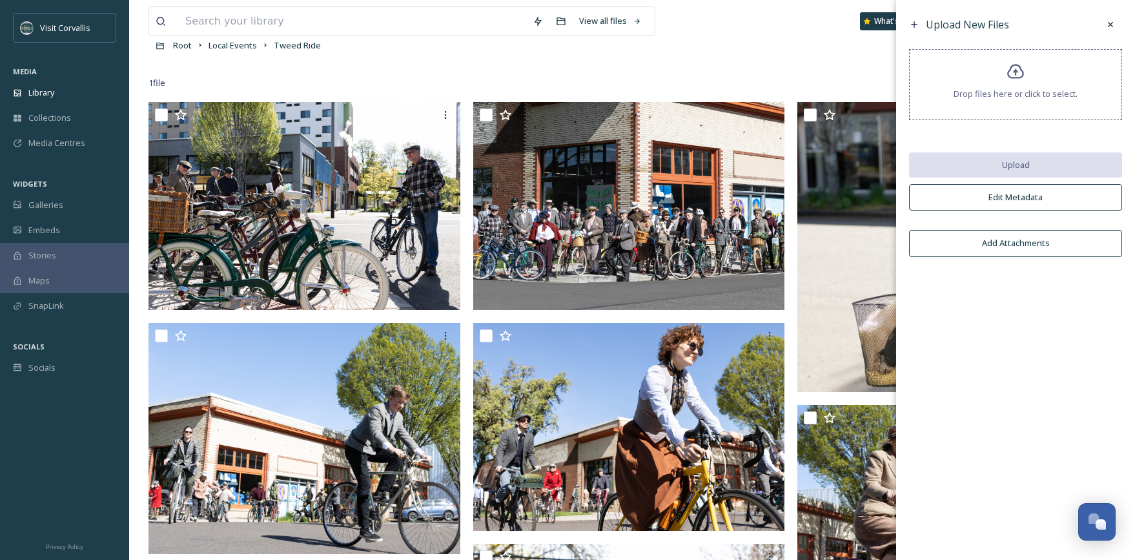
click at [373, 50] on div "Root Local Events Tweed Ride" at bounding box center [632, 45] width 967 height 25
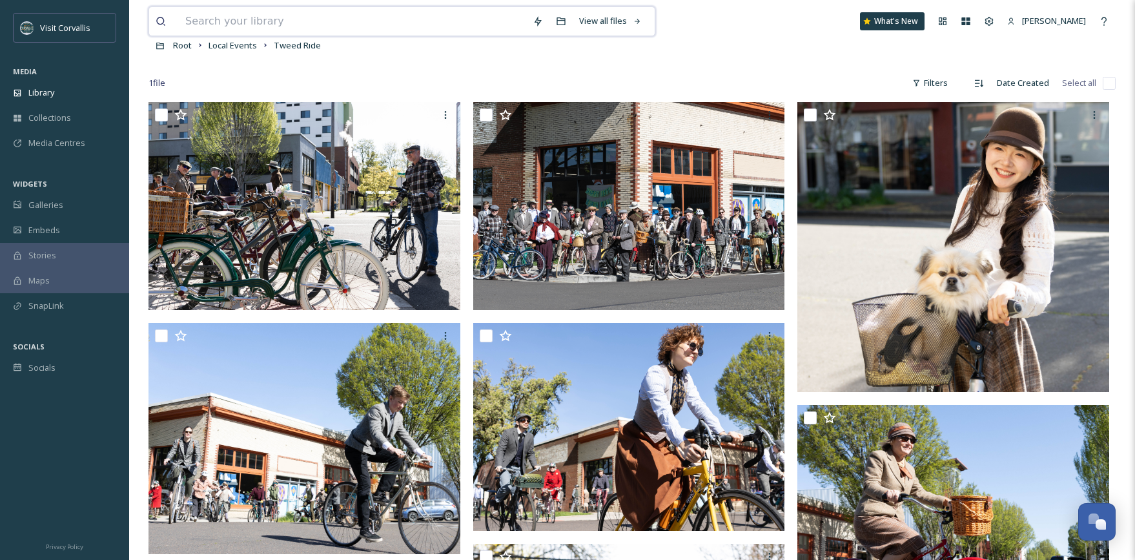
click at [239, 17] on input at bounding box center [352, 21] width 347 height 28
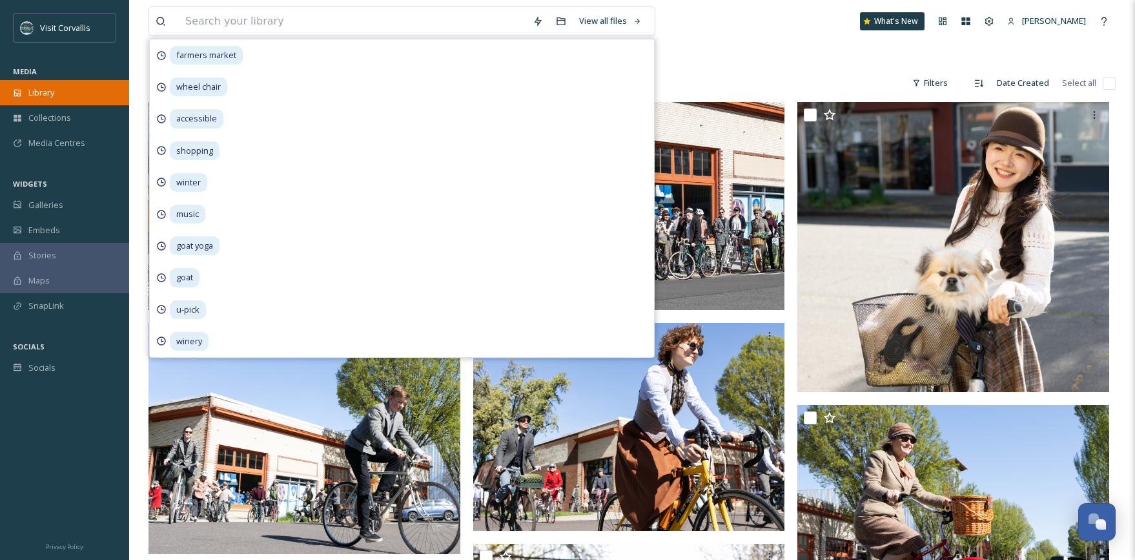
click at [47, 88] on span "Library" at bounding box center [41, 93] width 26 height 12
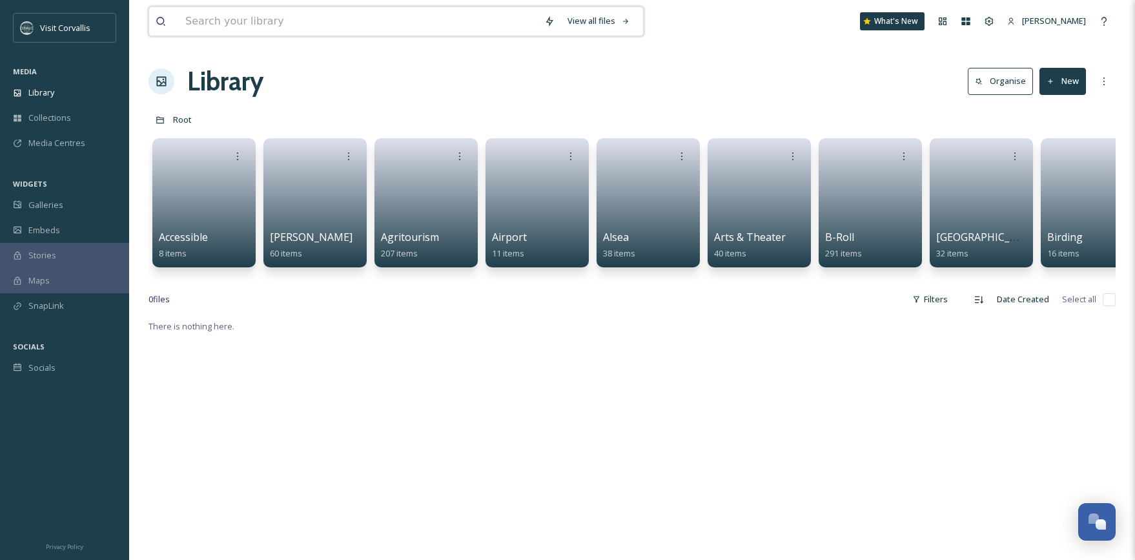
click at [270, 25] on input at bounding box center [358, 21] width 359 height 28
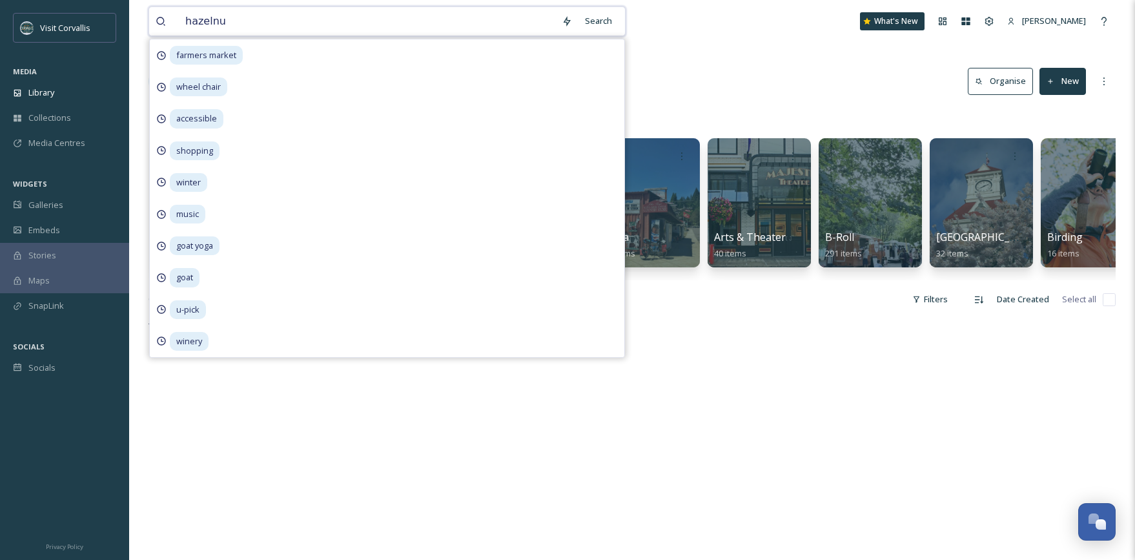
type input "hazelnut"
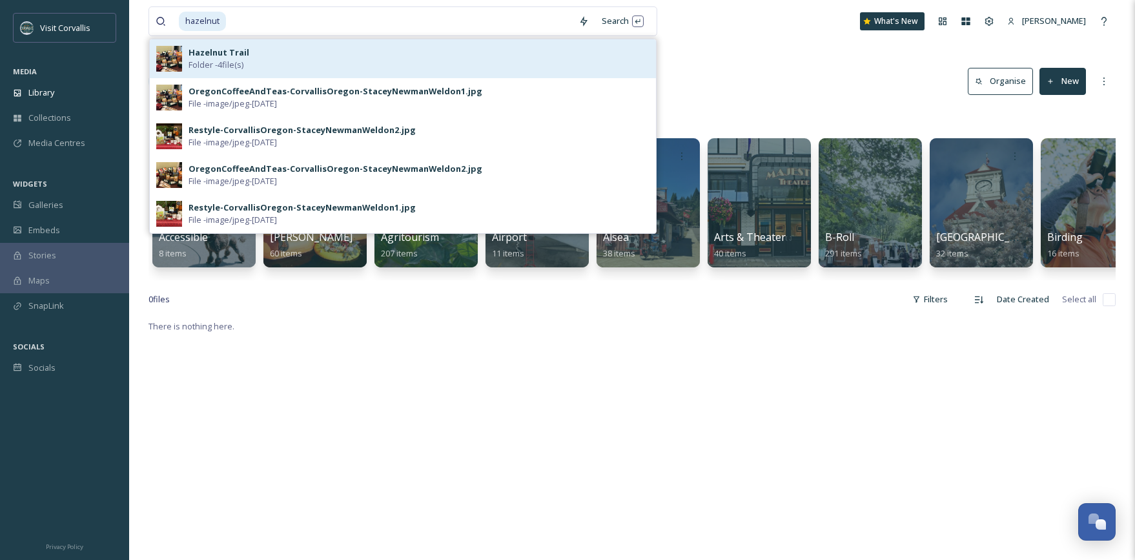
click at [272, 58] on div "Hazelnut Trail Folder - 4 file(s)" at bounding box center [419, 58] width 461 height 25
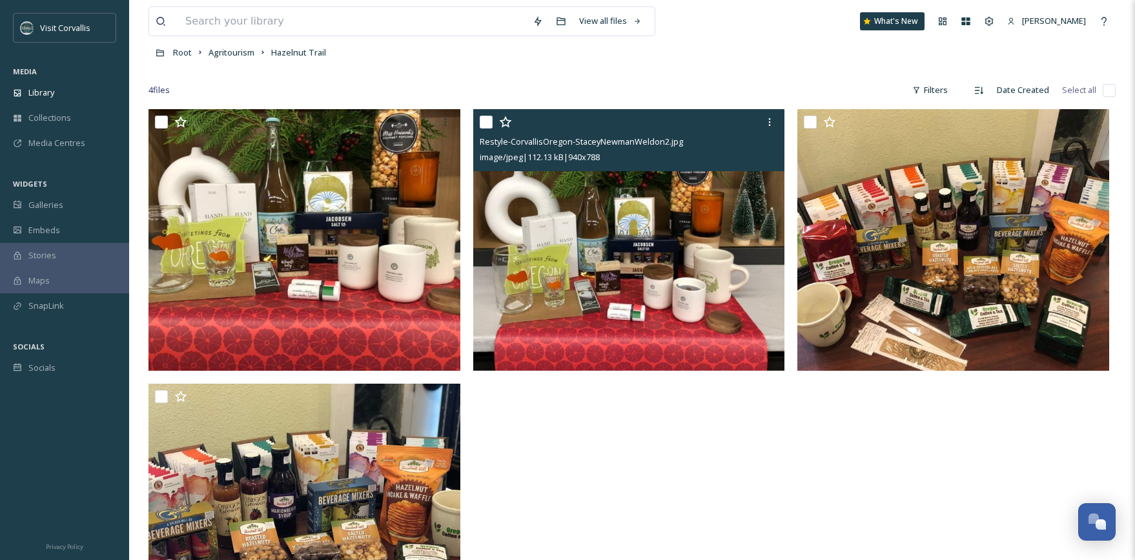
scroll to position [42, 0]
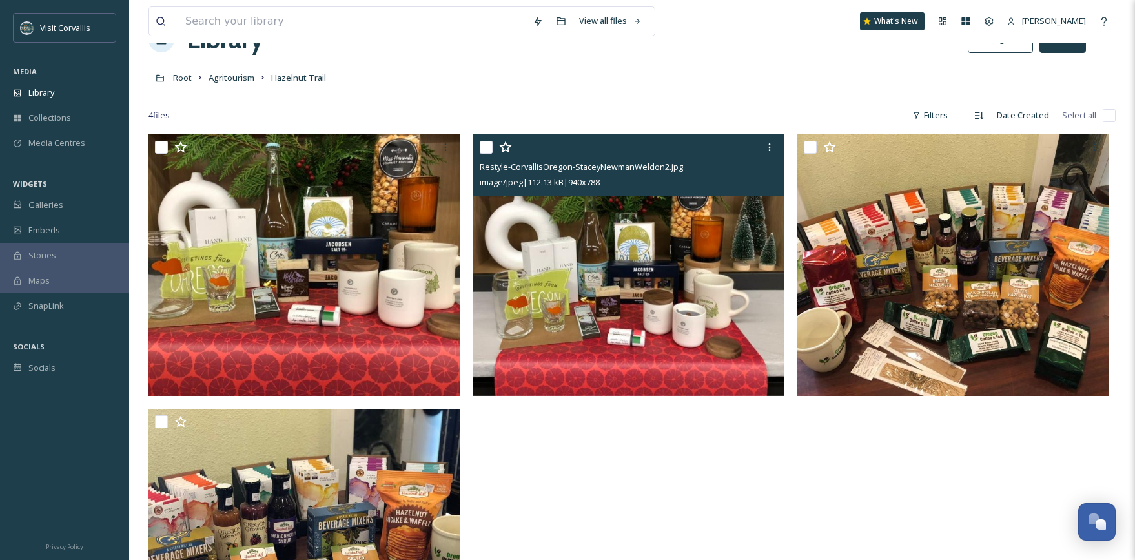
click at [488, 148] on input "checkbox" at bounding box center [486, 147] width 13 height 13
checkbox input "true"
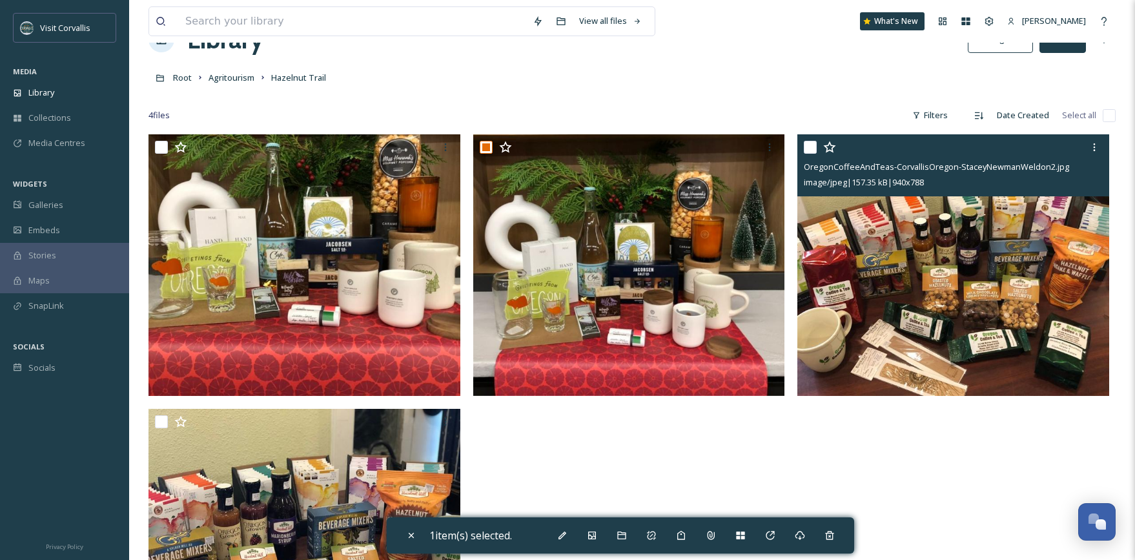
click at [812, 153] on input "checkbox" at bounding box center [810, 147] width 13 height 13
checkbox input "true"
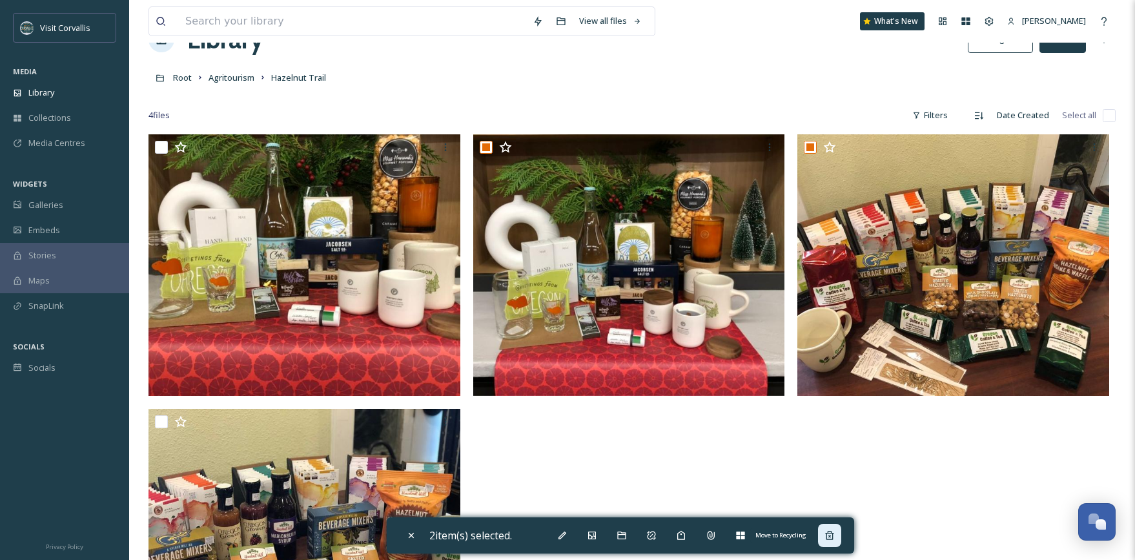
click at [832, 521] on icon at bounding box center [829, 535] width 8 height 8
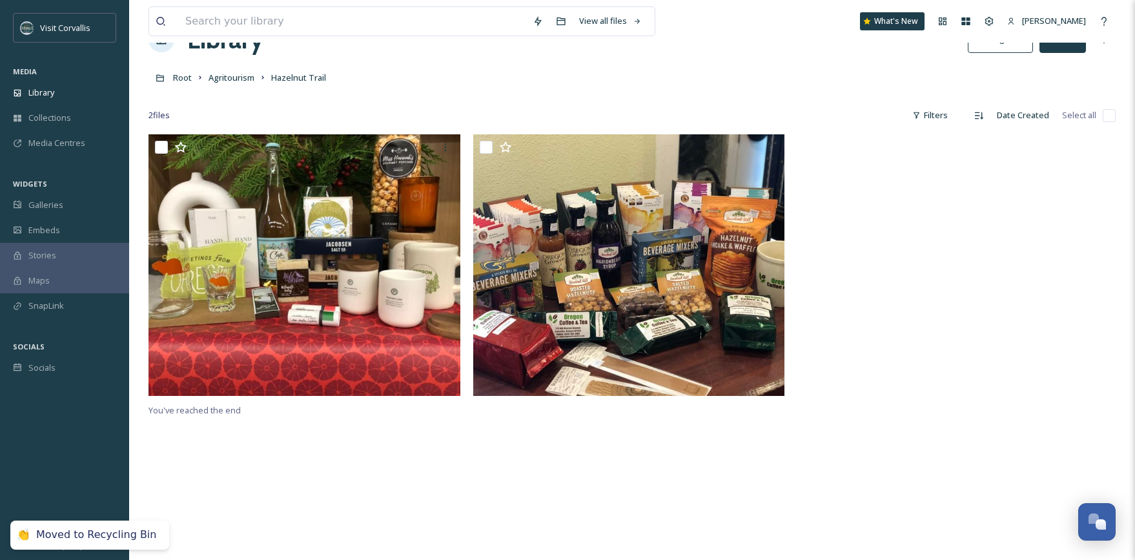
click at [882, 333] on div at bounding box center [956, 268] width 318 height 268
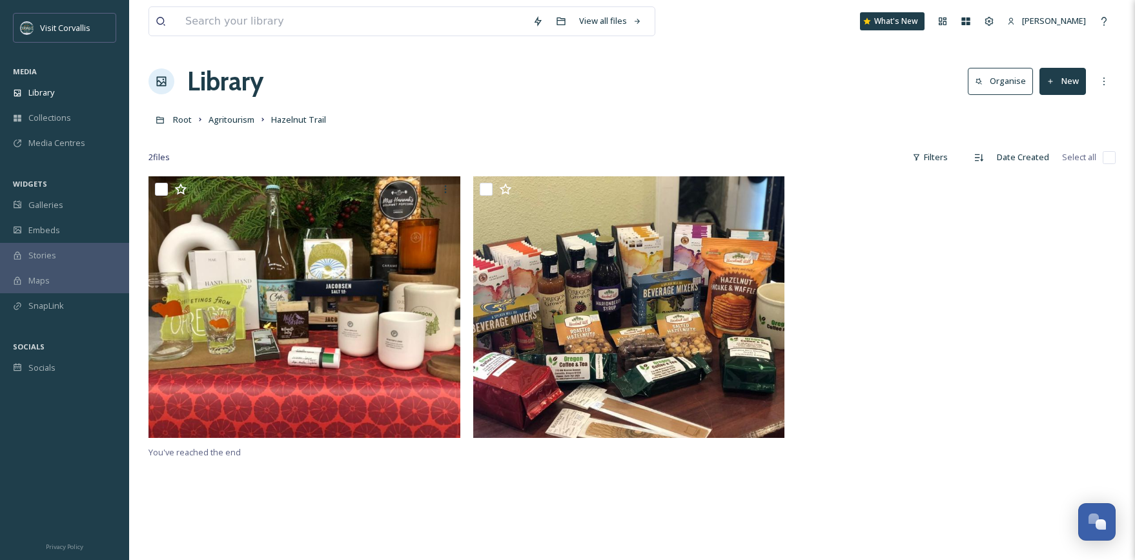
click at [1063, 91] on button "New" at bounding box center [1063, 81] width 46 height 26
click at [1062, 114] on span "File Upload" at bounding box center [1057, 111] width 43 height 12
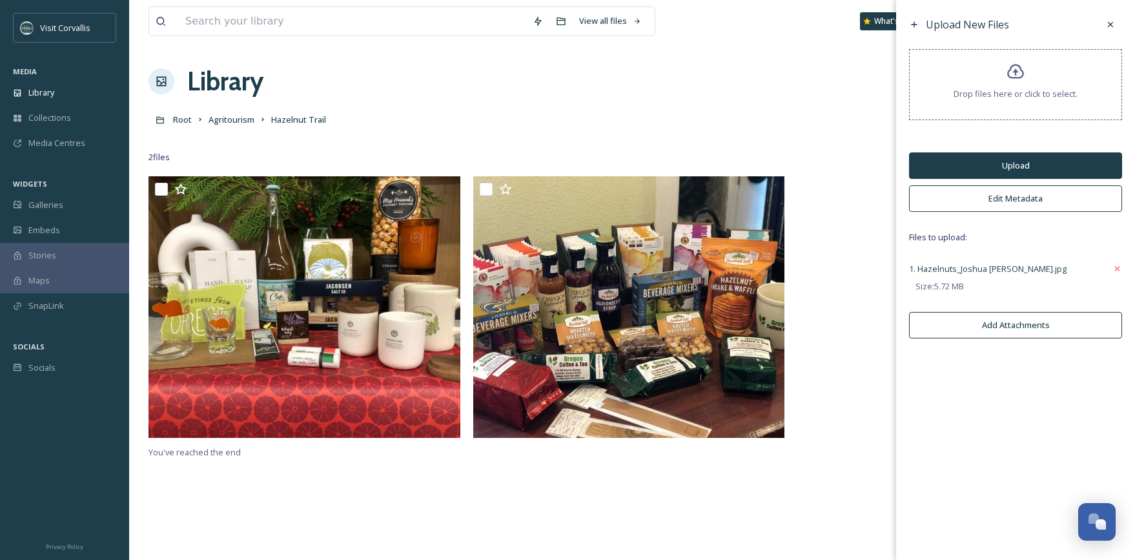
click at [1003, 199] on button "Edit Metadata" at bounding box center [1015, 198] width 213 height 26
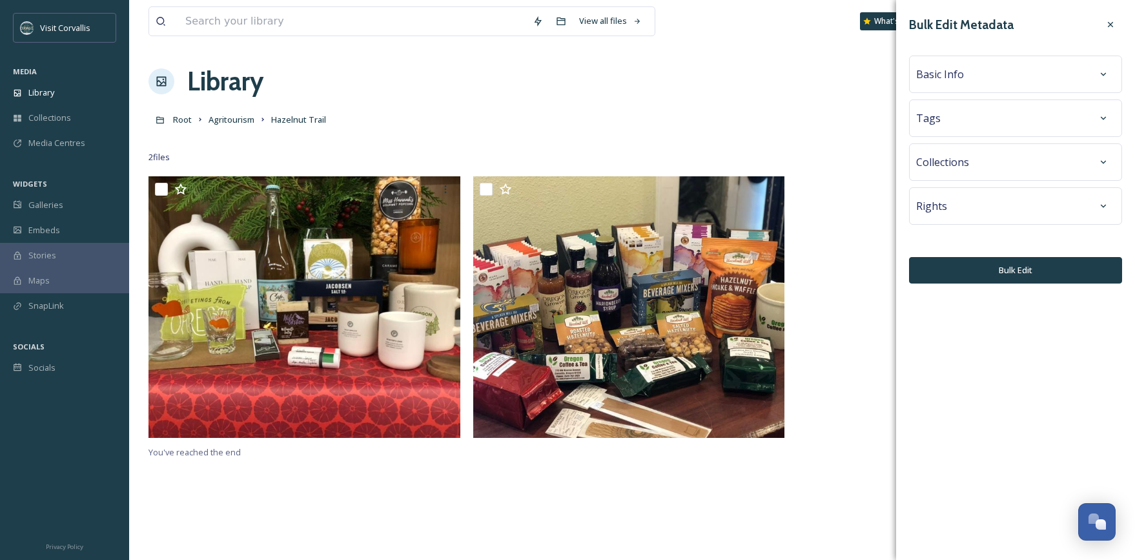
click at [964, 120] on div "Tags" at bounding box center [1015, 118] width 199 height 23
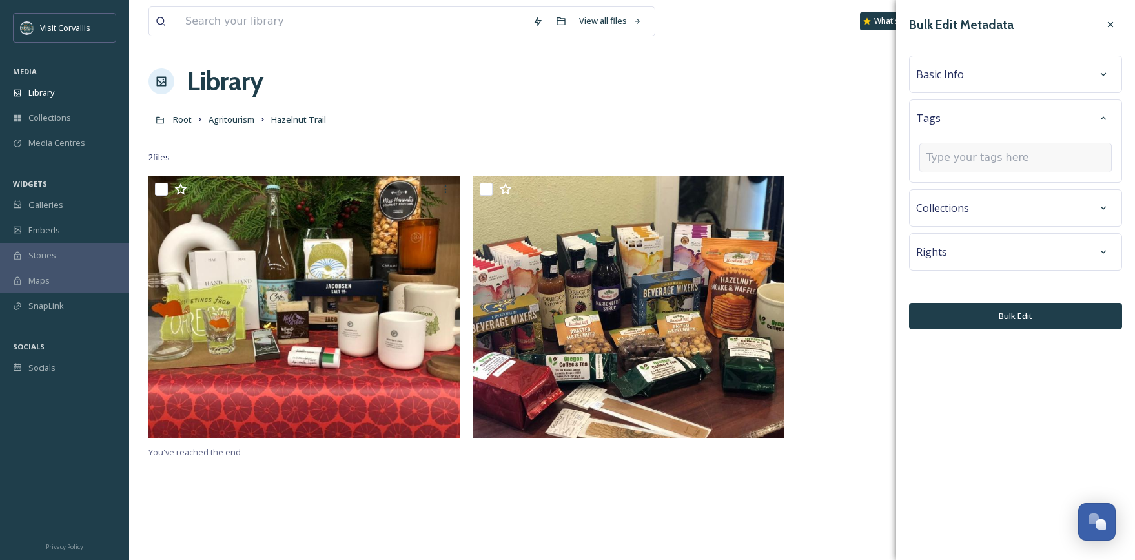
click at [965, 158] on input at bounding box center [991, 157] width 129 height 15
type input "hazelnut"
click at [975, 187] on span "Create " hazelnut "" at bounding box center [962, 188] width 70 height 12
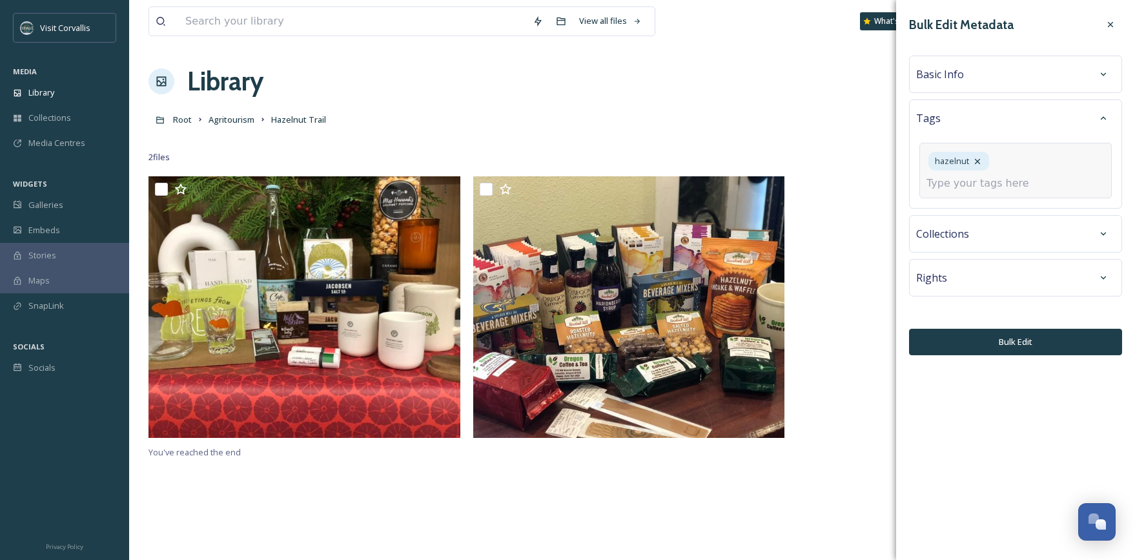
click at [970, 186] on input at bounding box center [991, 183] width 129 height 15
click at [962, 75] on span "Basic Info" at bounding box center [940, 74] width 48 height 15
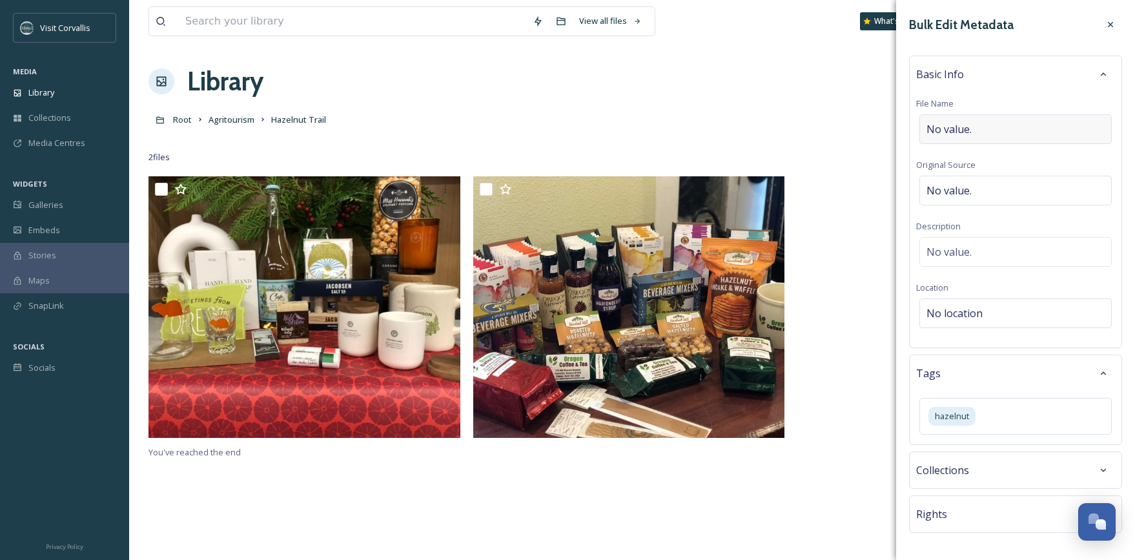
click at [967, 130] on span "No value." at bounding box center [949, 128] width 45 height 15
type input "Hazelnuts"
click at [967, 242] on div "No value." at bounding box center [1015, 249] width 192 height 30
click at [950, 251] on textarea at bounding box center [1015, 290] width 199 height 107
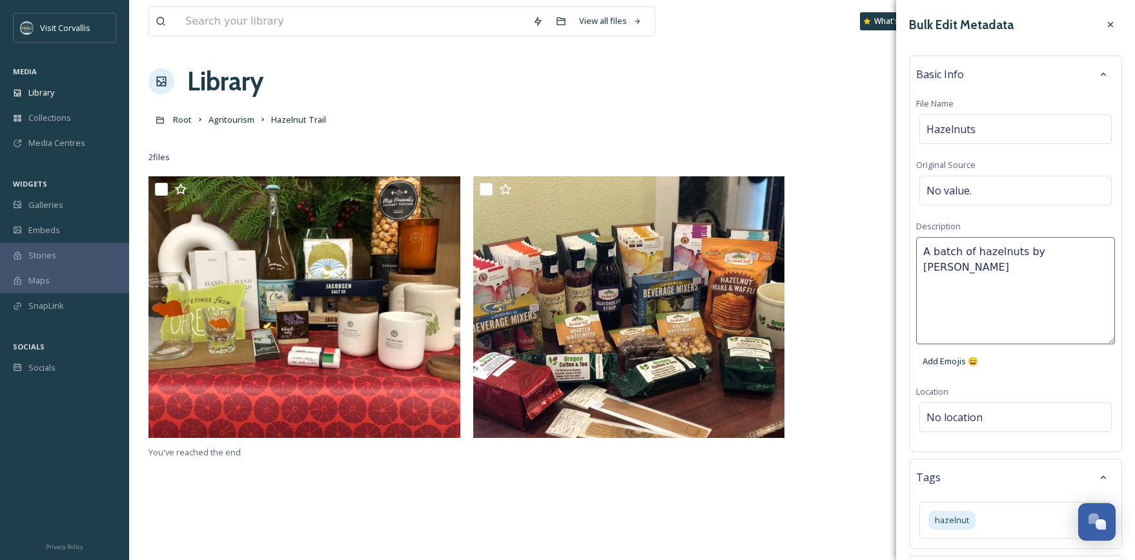
type textarea "A batch of hazelnuts by [PERSON_NAME]."
drag, startPoint x: 1104, startPoint y: 252, endPoint x: 1045, endPoint y: 251, distance: 59.4
click at [1040, 251] on textarea "A batch of hazelnuts by [PERSON_NAME]." at bounding box center [1015, 290] width 199 height 107
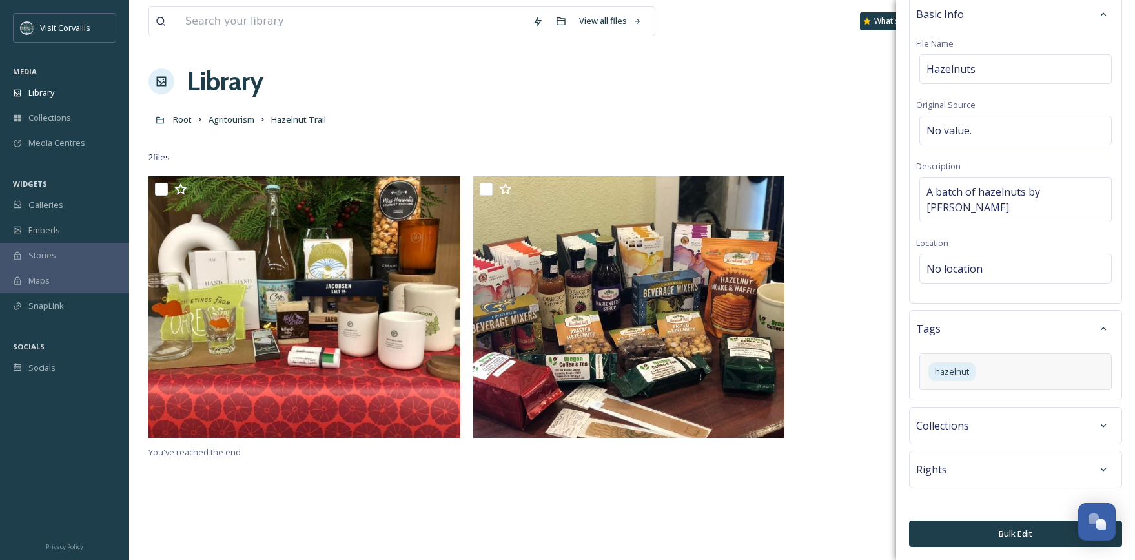
click at [1036, 426] on div "Bulk Edit Metadata Basic Info File Name Hazelnuts Original Source No value. Des…" at bounding box center [1015, 250] width 239 height 620
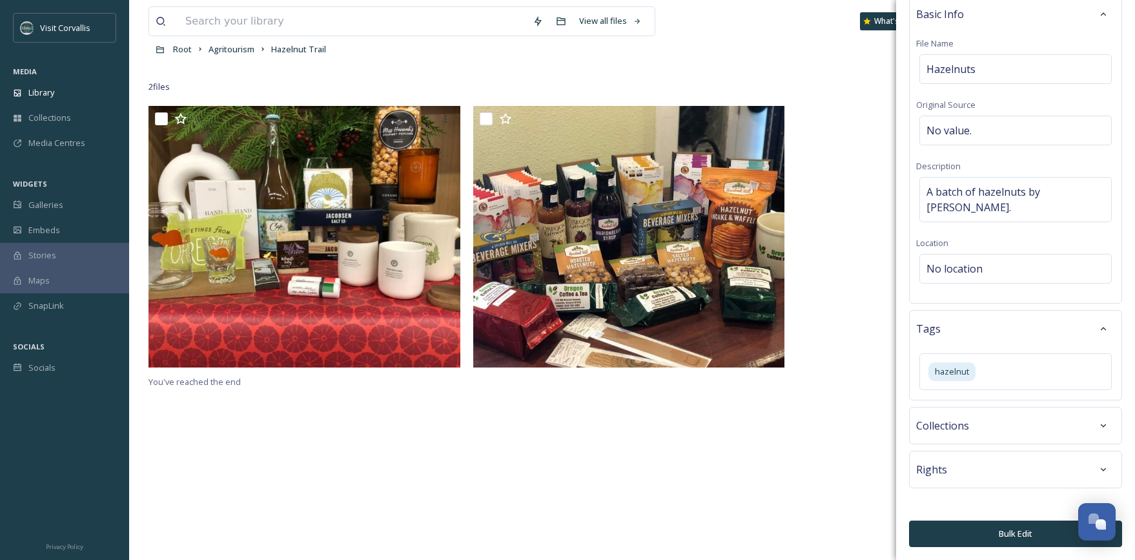
scroll to position [102, 0]
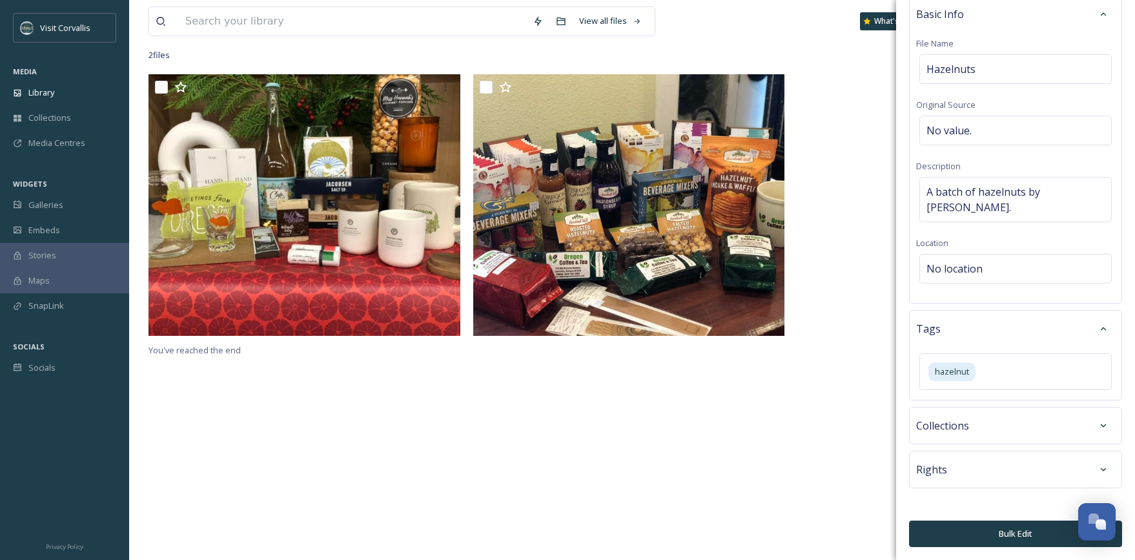
click at [1017, 429] on div "Collections" at bounding box center [1015, 425] width 199 height 23
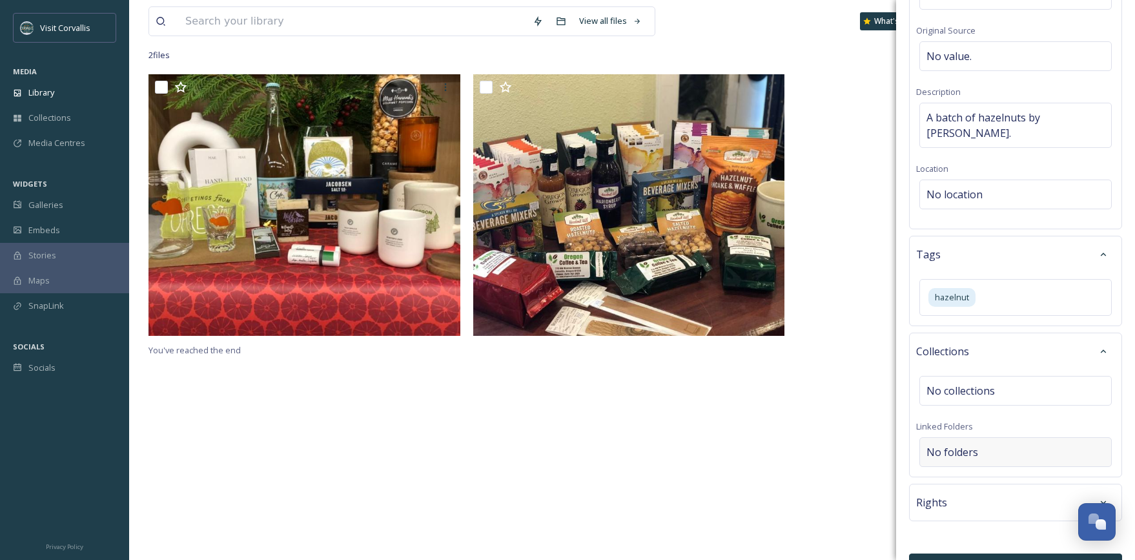
scroll to position [167, 0]
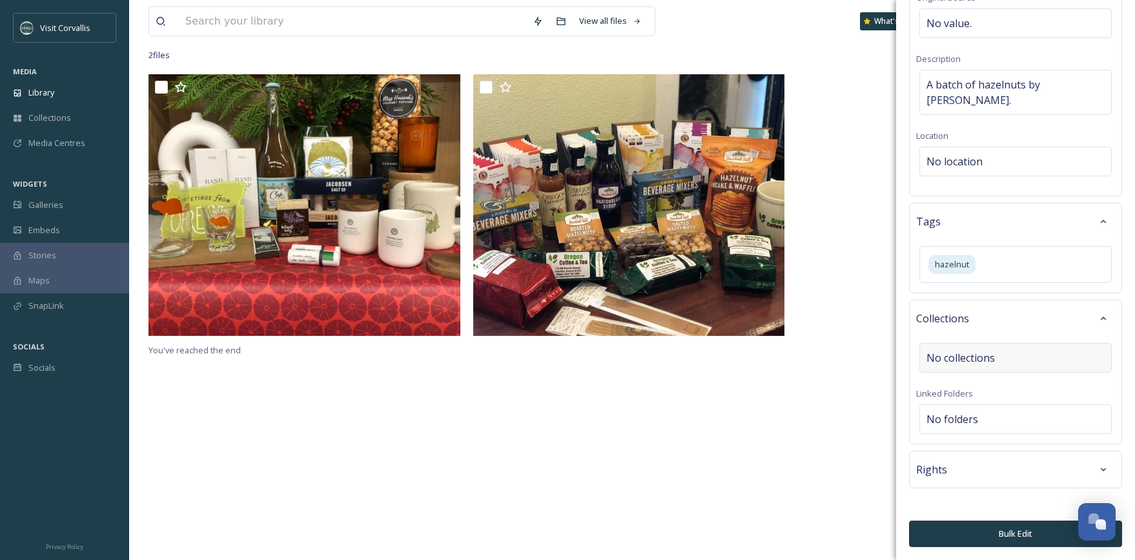
click at [961, 359] on span "No collections" at bounding box center [961, 357] width 68 height 15
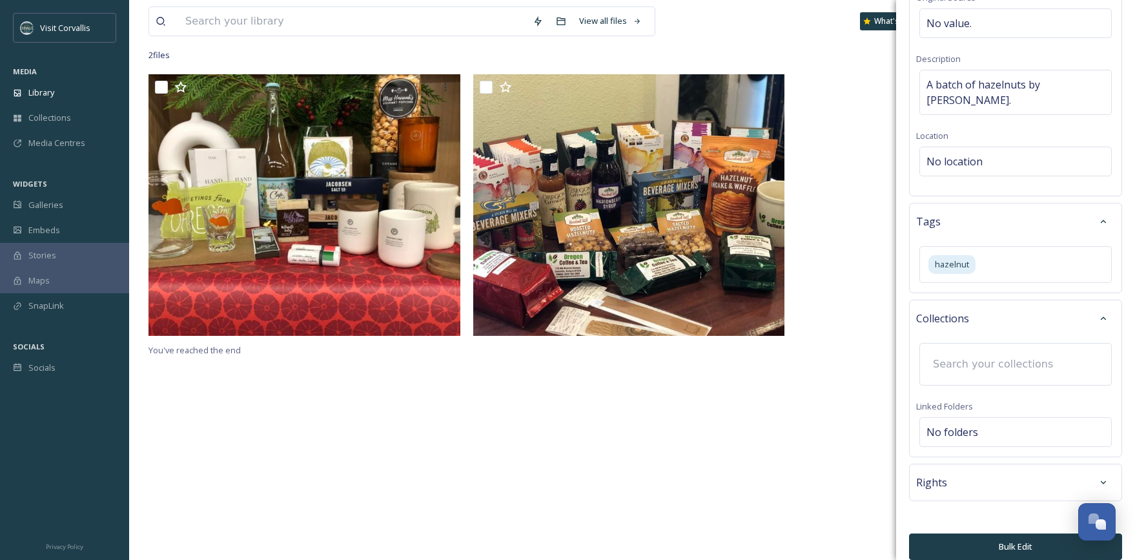
scroll to position [180, 0]
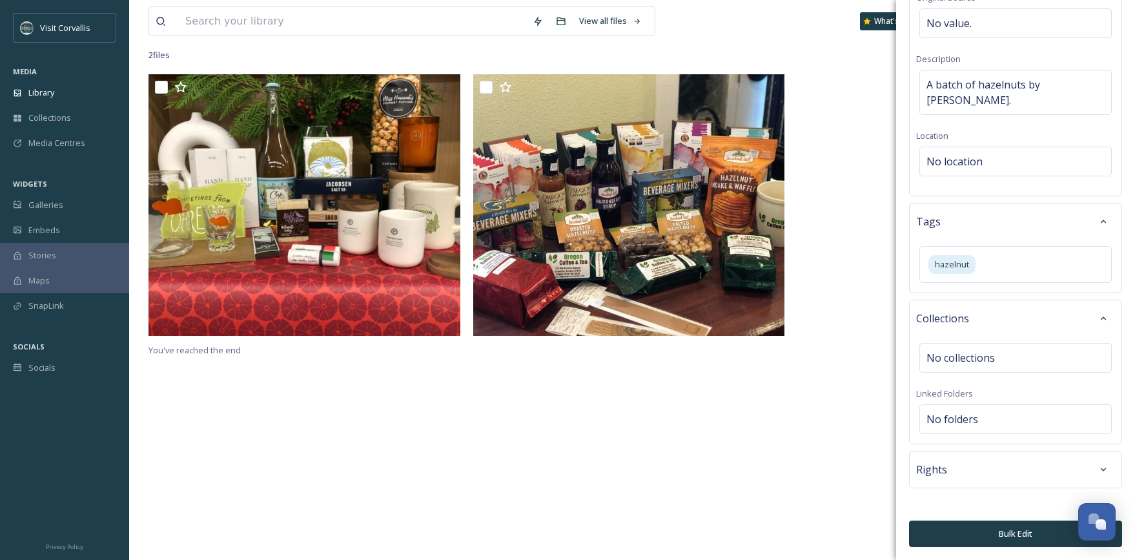
click at [981, 477] on div "Rights" at bounding box center [1015, 469] width 199 height 23
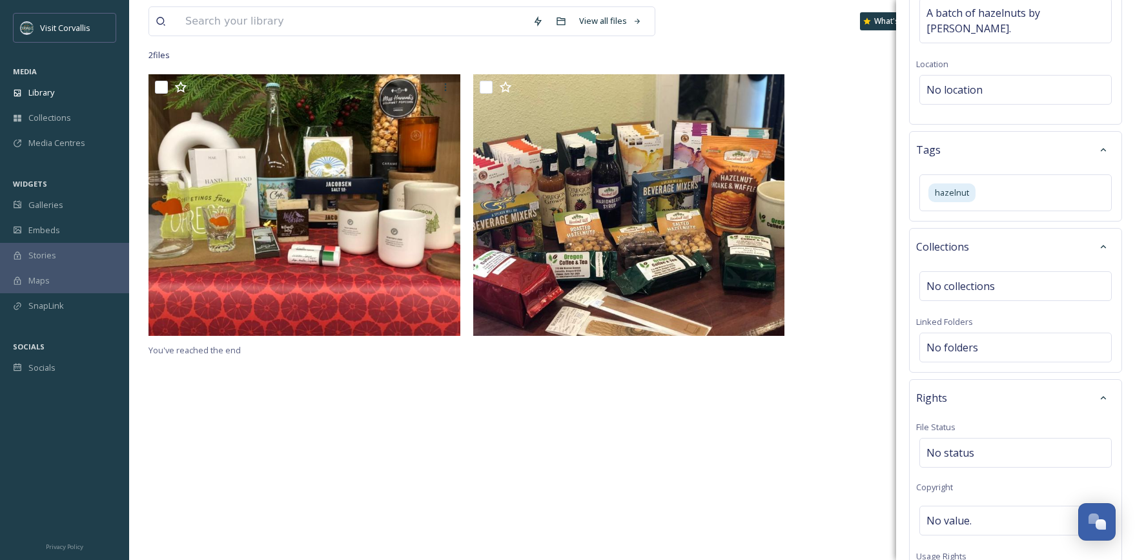
scroll to position [356, 0]
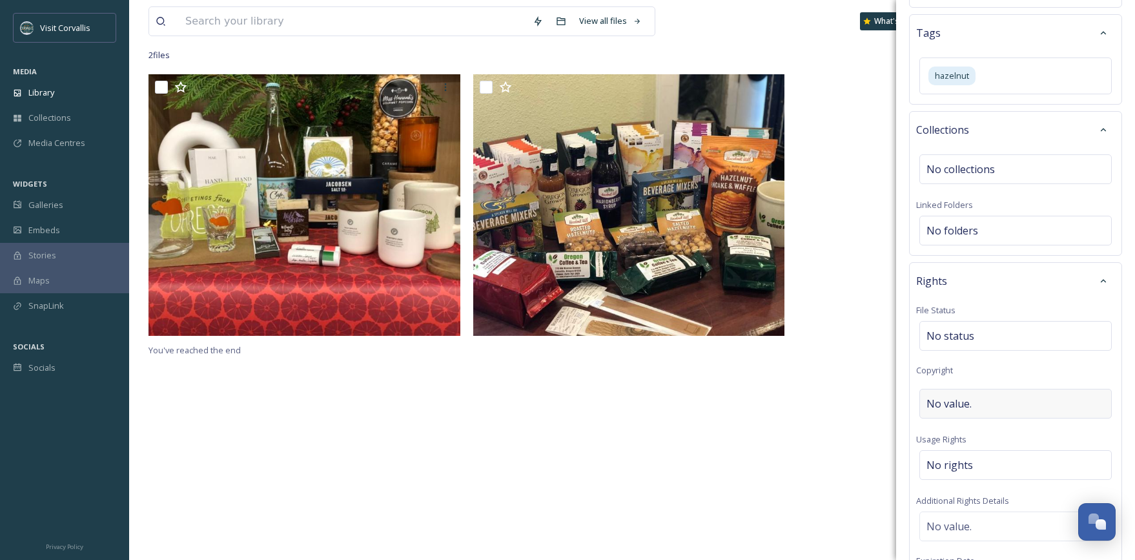
click at [960, 408] on span "No value." at bounding box center [949, 403] width 45 height 15
click at [942, 409] on input at bounding box center [1015, 404] width 199 height 30
click at [944, 407] on input "s" at bounding box center [1015, 404] width 199 height 30
click at [918, 404] on input "s" at bounding box center [1015, 404] width 199 height 30
type input "[PERSON_NAME]"
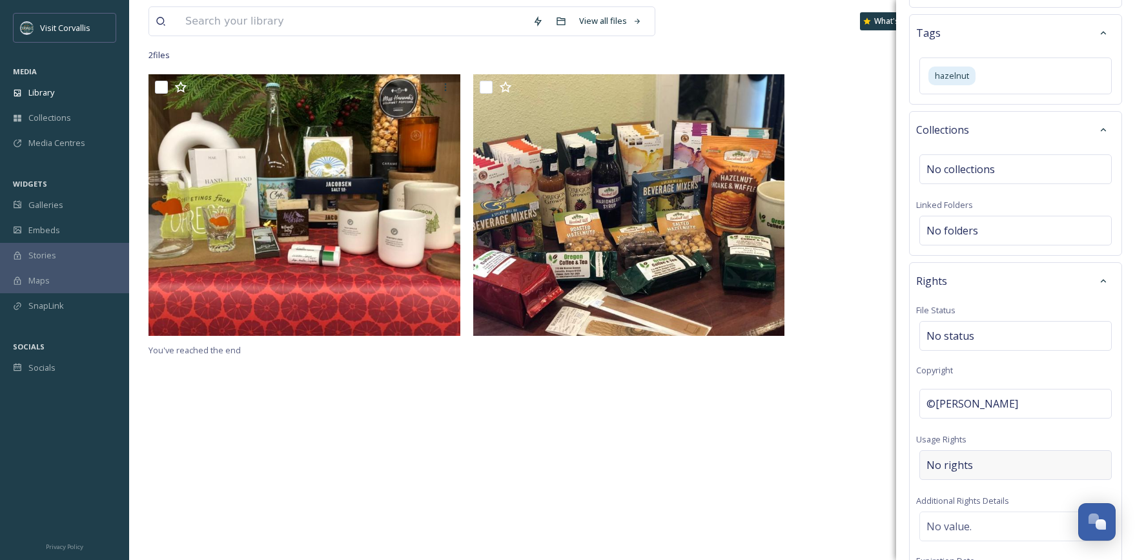
click at [979, 466] on div "No rights" at bounding box center [1015, 465] width 192 height 30
click at [979, 466] on input at bounding box center [994, 468] width 142 height 28
type input "a"
click at [1000, 504] on span "Commercial Use, Attribution Appreciated" at bounding box center [1005, 502] width 156 height 12
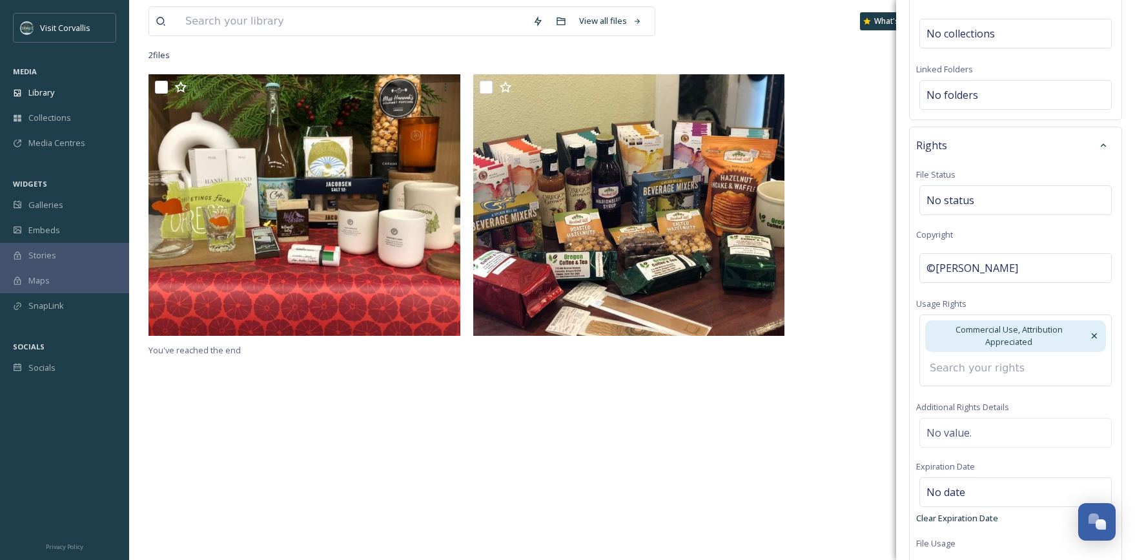
scroll to position [521, 0]
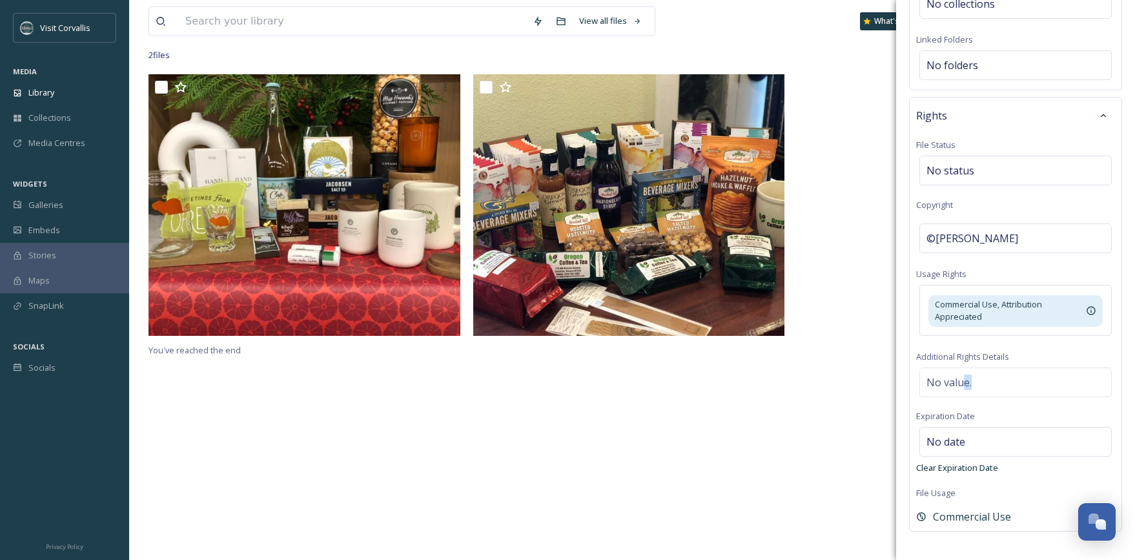
click at [963, 399] on div "Rights File Status No status Copyright ©[PERSON_NAME] Usage Rights Commercial U…" at bounding box center [1015, 314] width 213 height 434
click at [975, 384] on div "No value." at bounding box center [1015, 382] width 192 height 30
click at [946, 385] on textarea at bounding box center [1015, 420] width 199 height 107
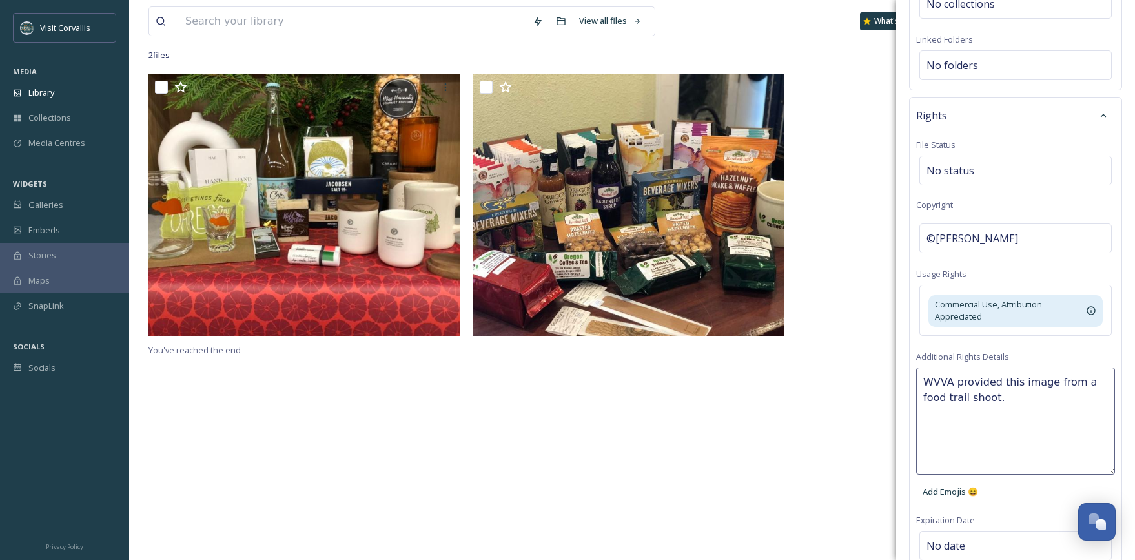
type textarea "WVVA provided this image from a food trail shoot."
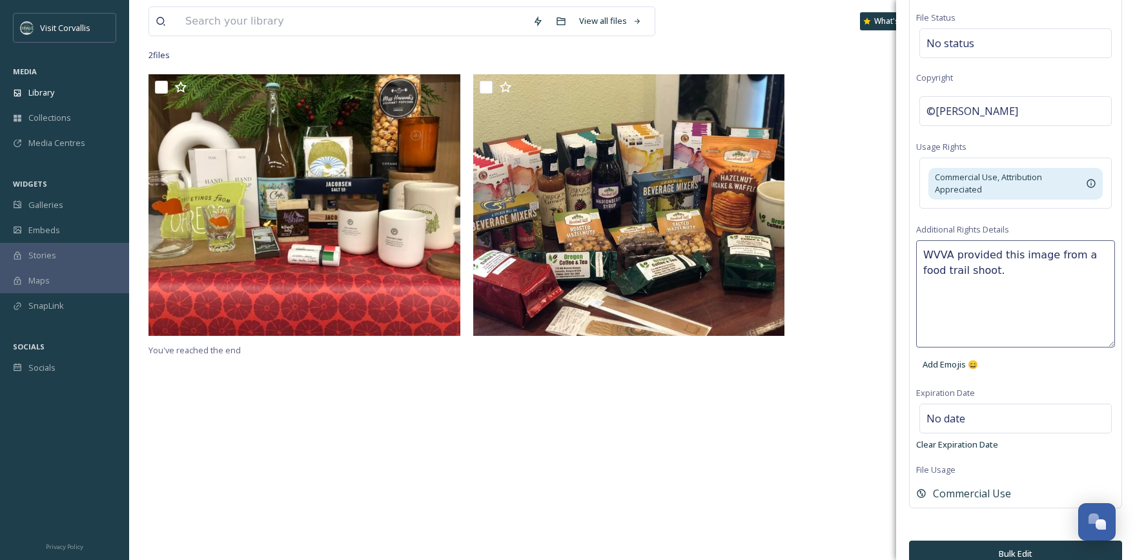
scroll to position [665, 0]
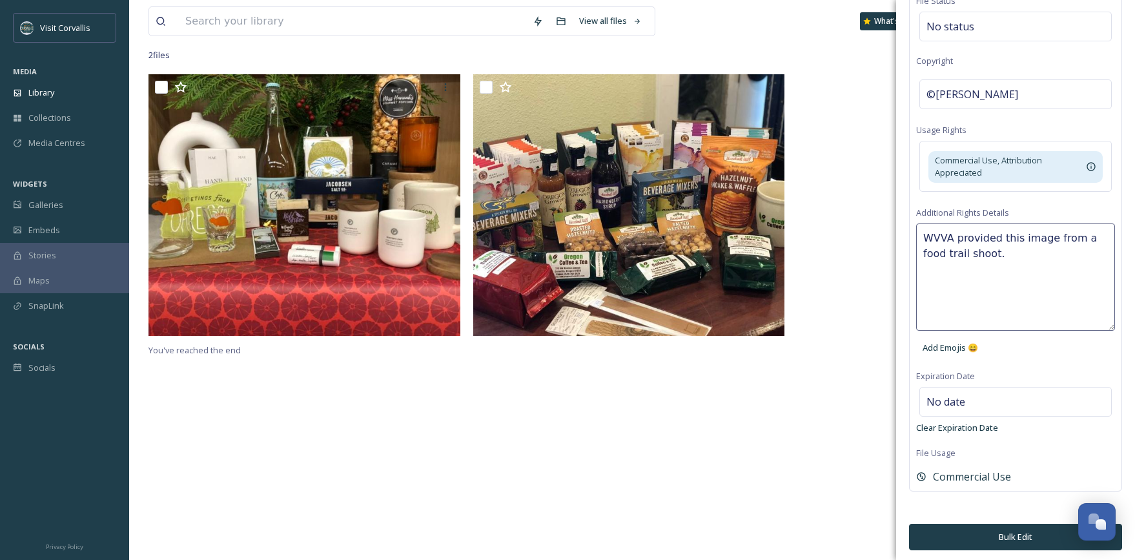
click at [1011, 521] on button "Bulk Edit" at bounding box center [1015, 537] width 213 height 26
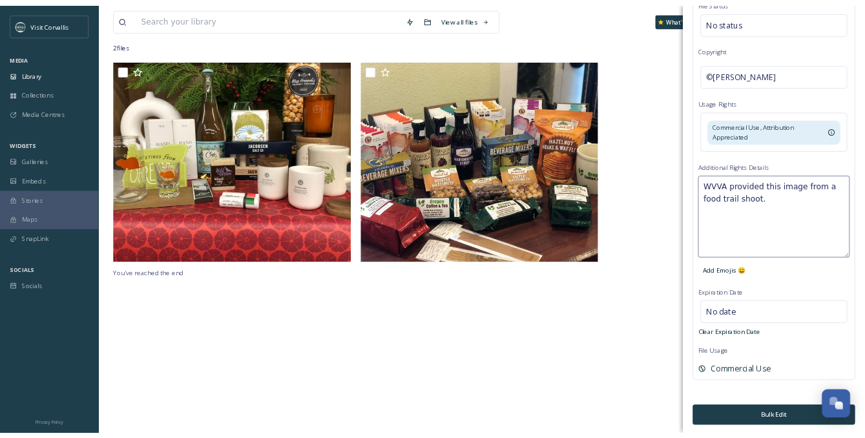
scroll to position [0, 0]
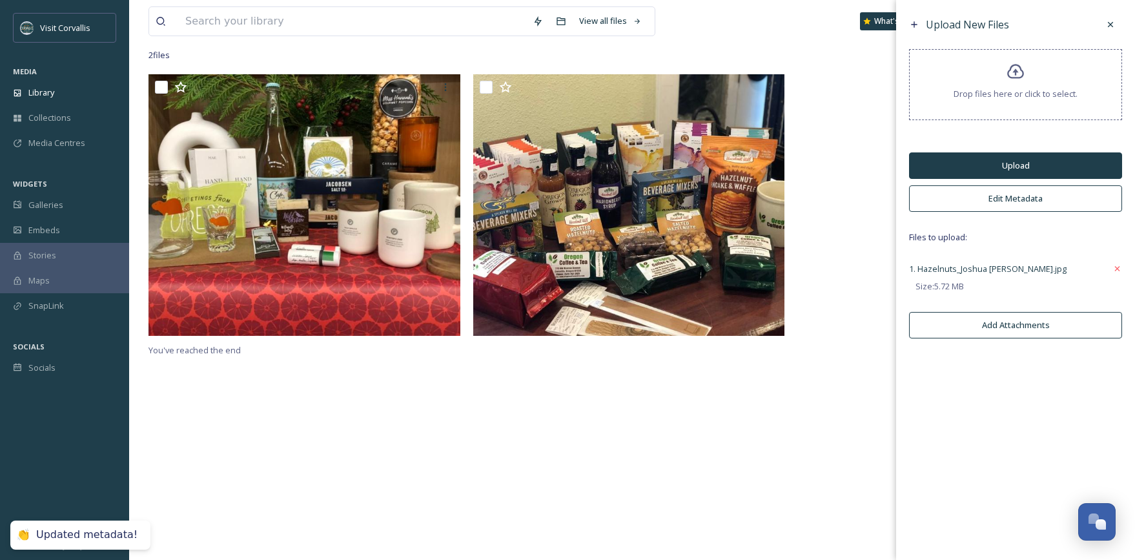
click at [1000, 169] on button "Upload" at bounding box center [1015, 165] width 213 height 26
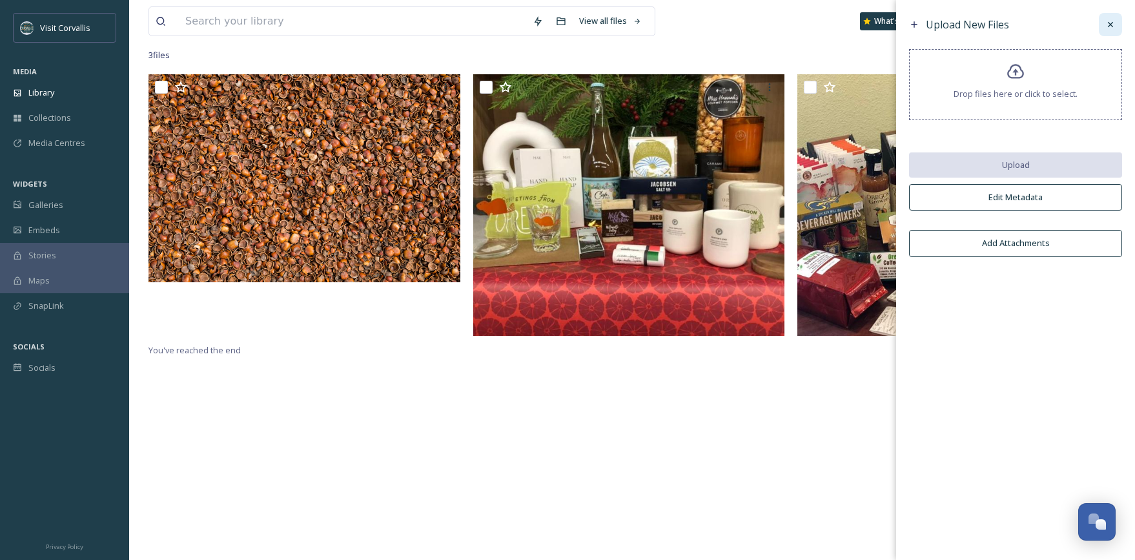
click at [1063, 26] on icon at bounding box center [1110, 24] width 10 height 10
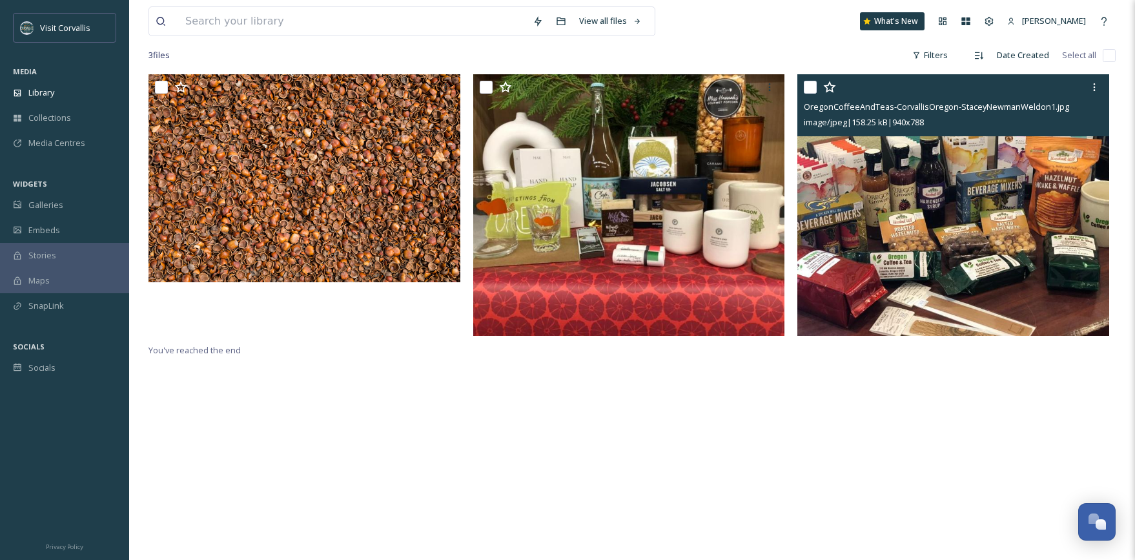
click at [813, 88] on input "checkbox" at bounding box center [810, 87] width 13 height 13
checkbox input "true"
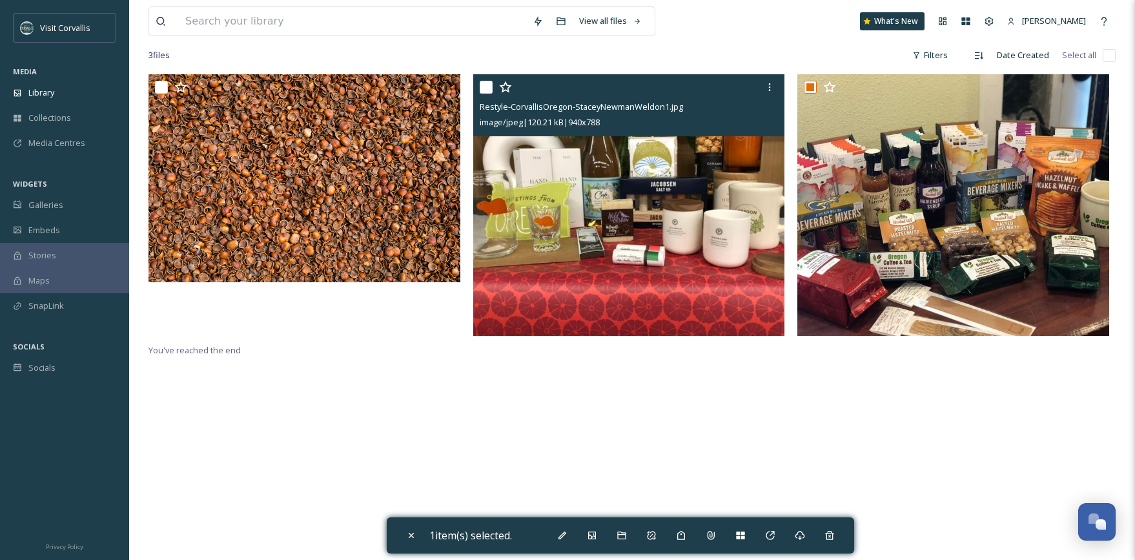
click at [490, 88] on input "checkbox" at bounding box center [486, 87] width 13 height 13
checkbox input "true"
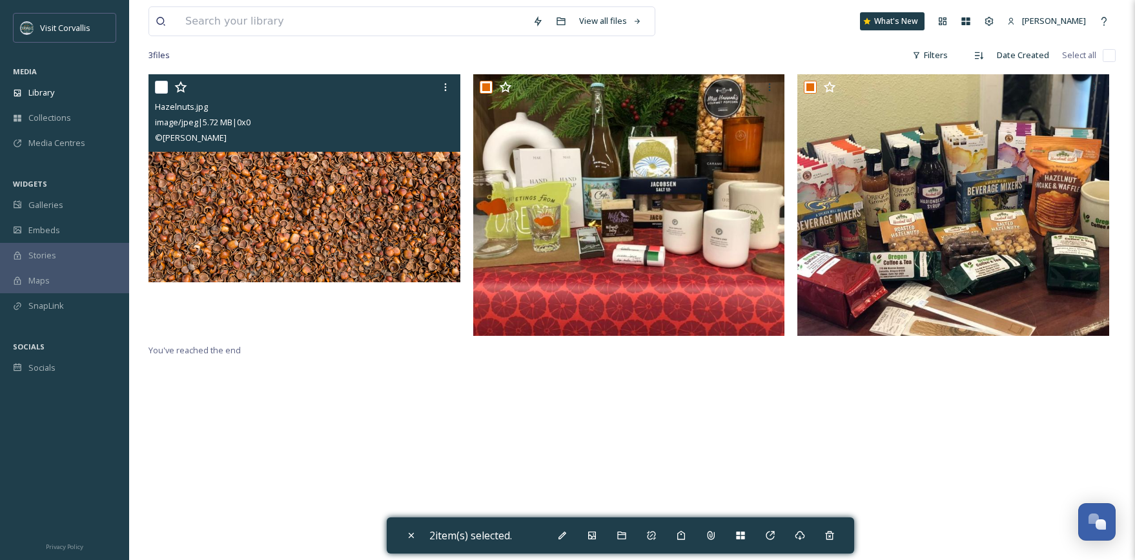
click at [165, 88] on input "checkbox" at bounding box center [161, 87] width 13 height 13
checkbox input "true"
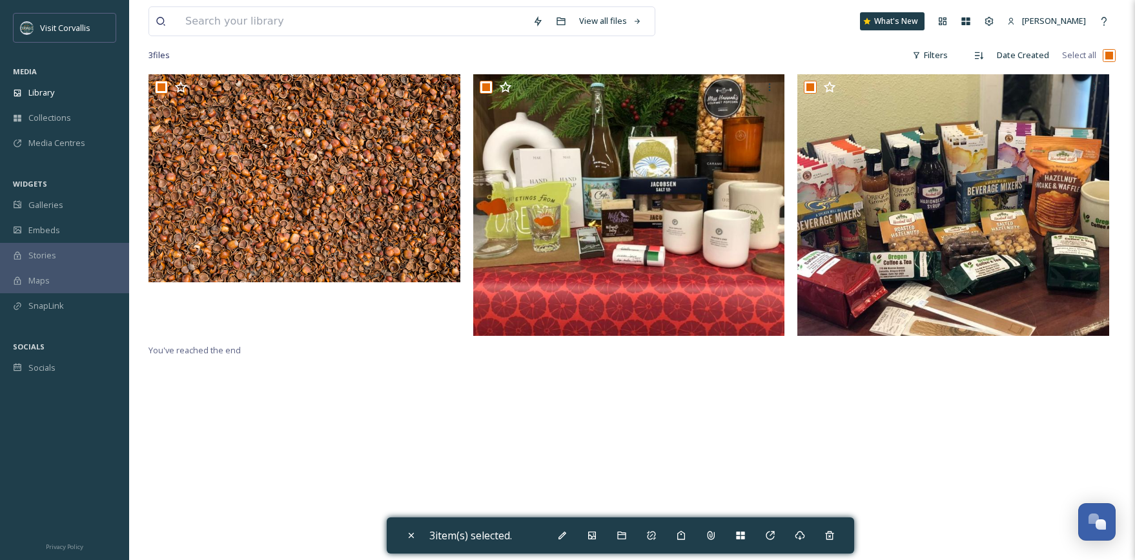
click at [864, 461] on div "You've reached the end" at bounding box center [632, 354] width 967 height 560
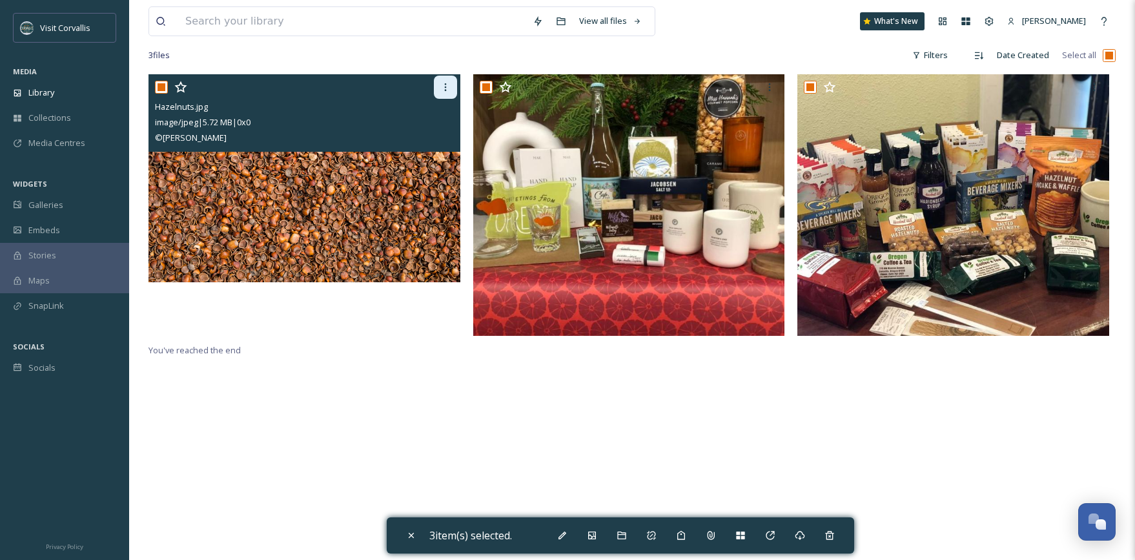
click at [443, 86] on icon at bounding box center [445, 87] width 10 height 10
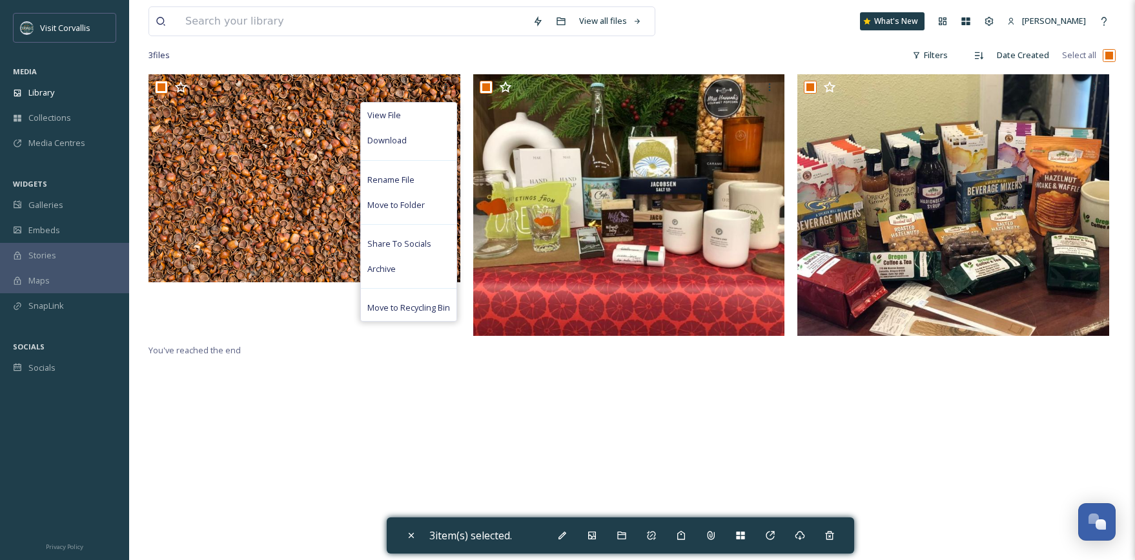
click at [319, 314] on div "View File Download Rename File Move to Folder Share To Socials Archive Move to …" at bounding box center [308, 208] width 318 height 268
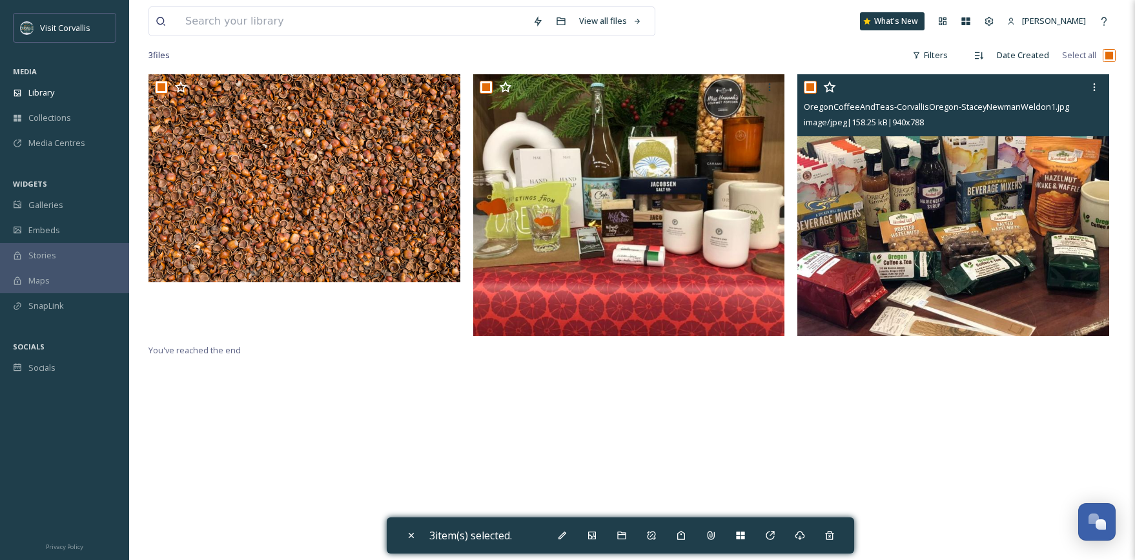
click at [810, 86] on input "checkbox" at bounding box center [810, 87] width 13 height 13
checkbox input "false"
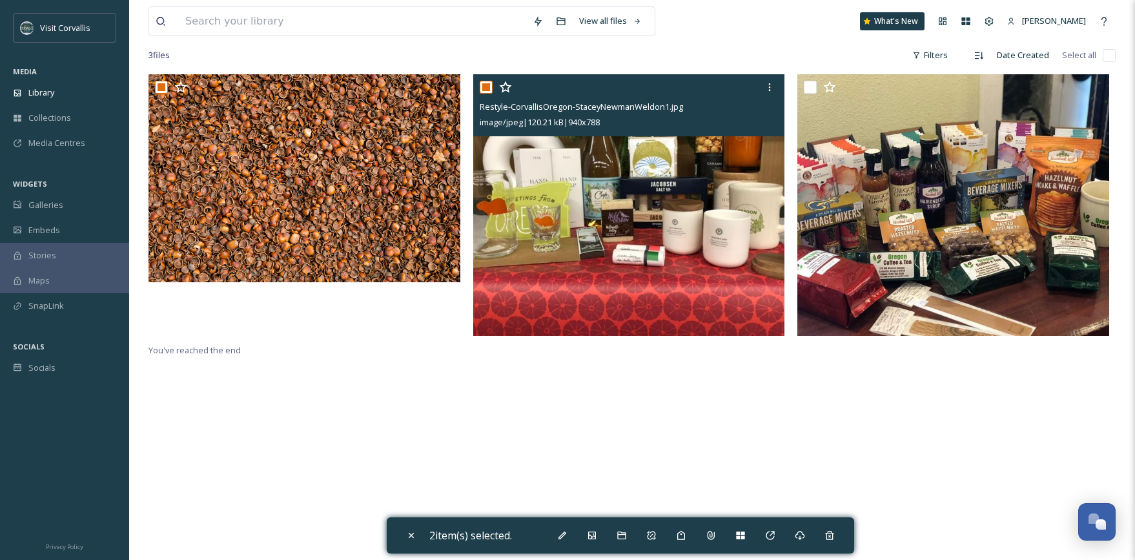
click at [488, 85] on input "checkbox" at bounding box center [486, 87] width 13 height 13
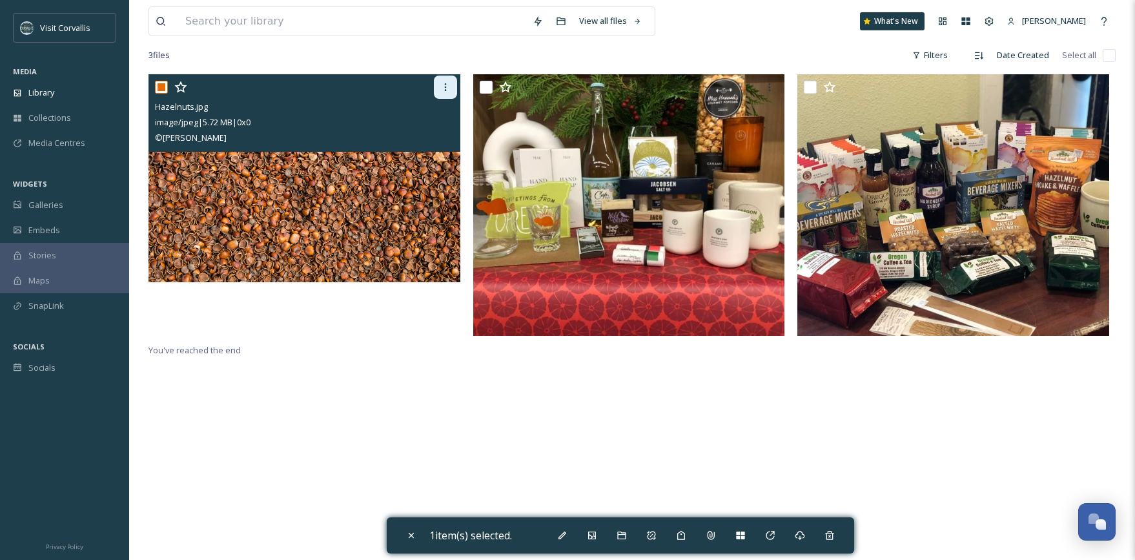
click at [447, 86] on icon at bounding box center [445, 87] width 10 height 10
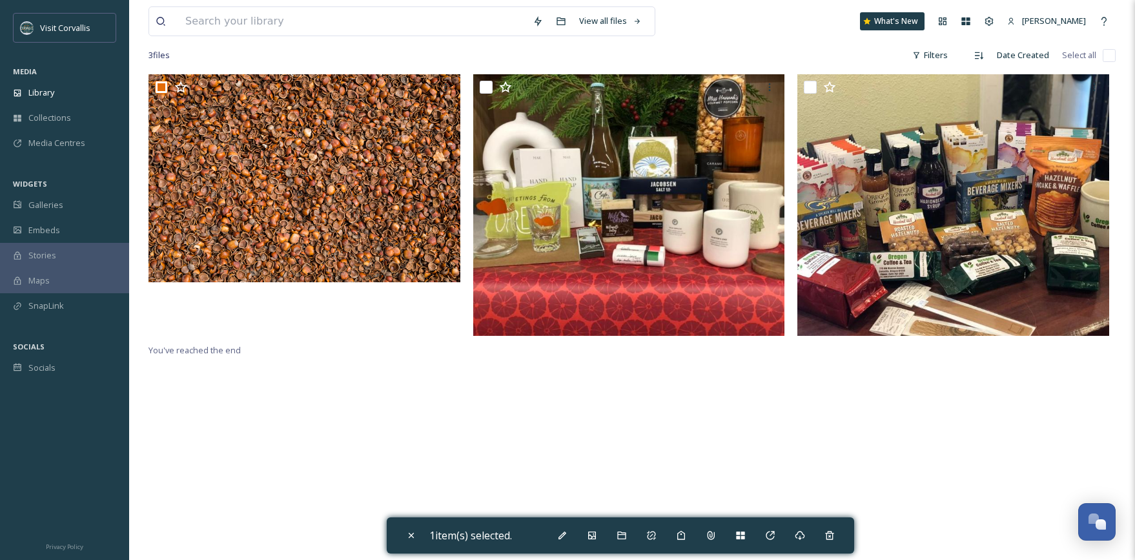
click at [266, 340] on div at bounding box center [308, 208] width 318 height 268
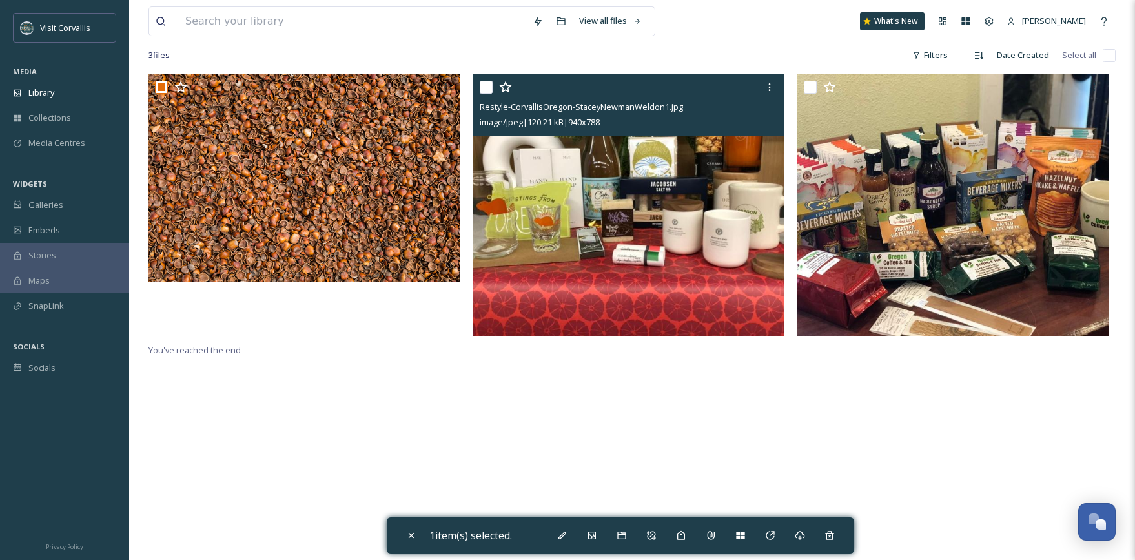
click at [486, 88] on input "checkbox" at bounding box center [486, 87] width 13 height 13
checkbox input "true"
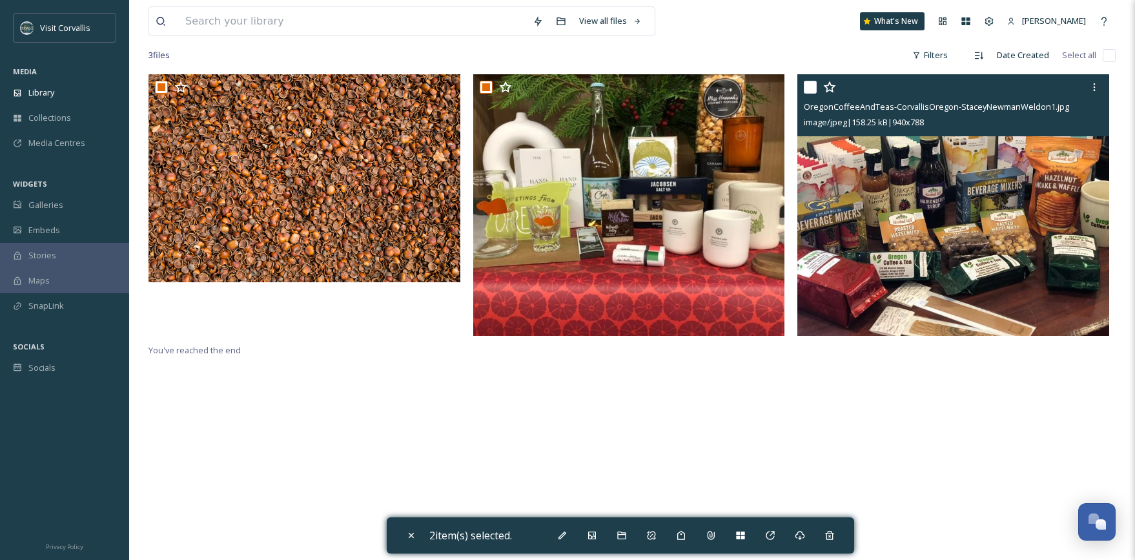
click at [818, 90] on div at bounding box center [955, 87] width 302 height 23
click at [814, 88] on input "checkbox" at bounding box center [810, 87] width 13 height 13
checkbox input "true"
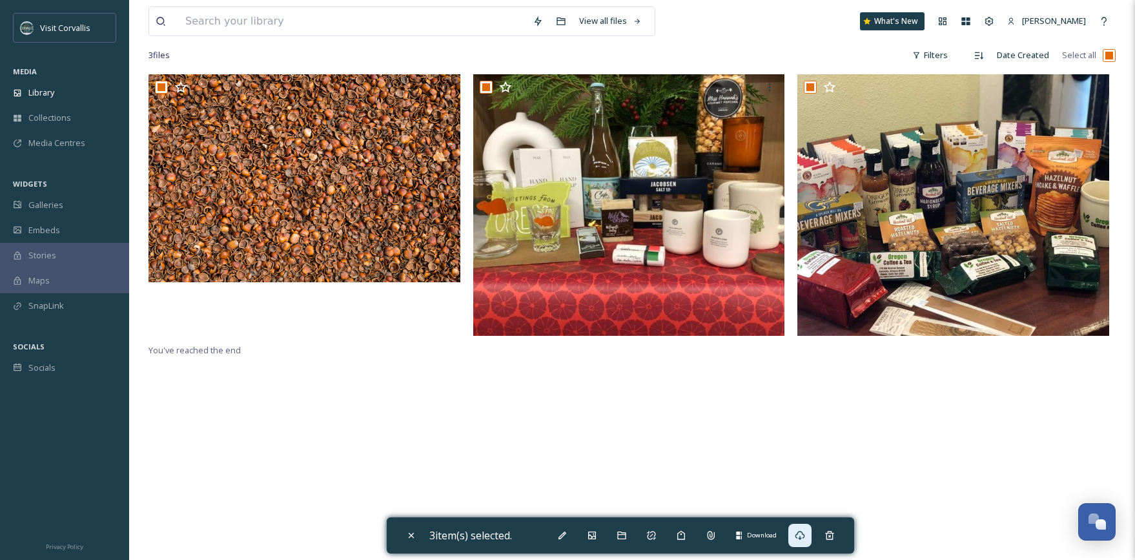
click at [800, 521] on icon at bounding box center [800, 535] width 10 height 10
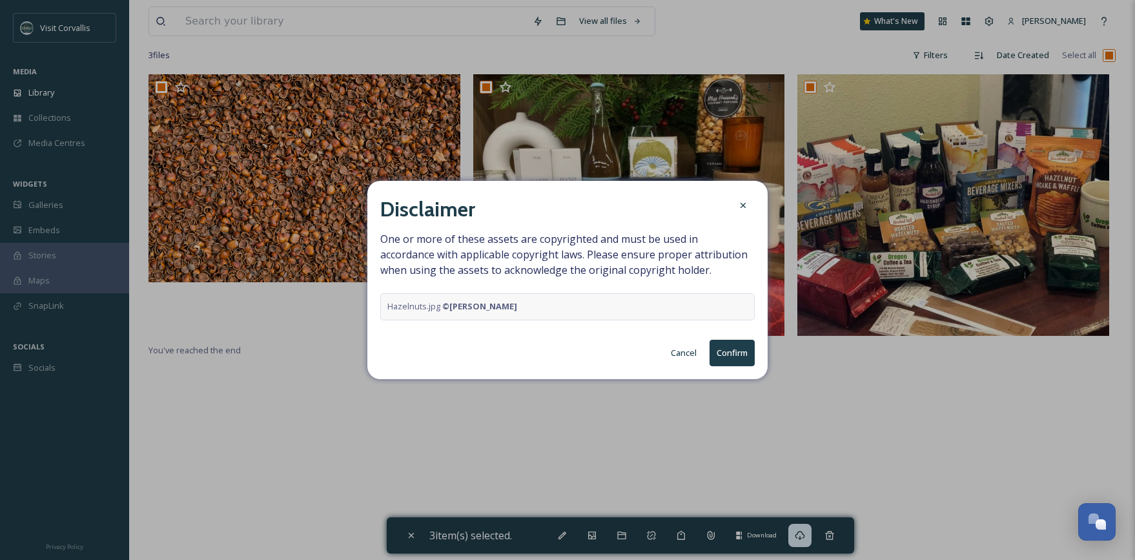
click at [728, 347] on button "Confirm" at bounding box center [732, 353] width 45 height 26
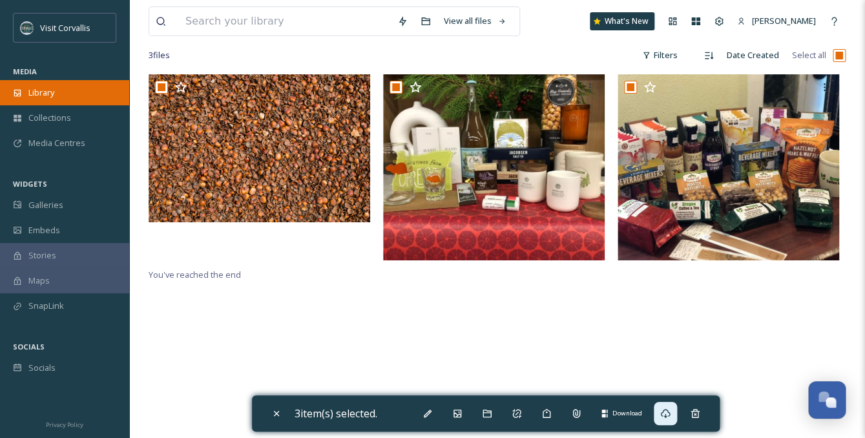
click at [57, 88] on div "Library" at bounding box center [64, 92] width 129 height 25
